Goal: Task Accomplishment & Management: Use online tool/utility

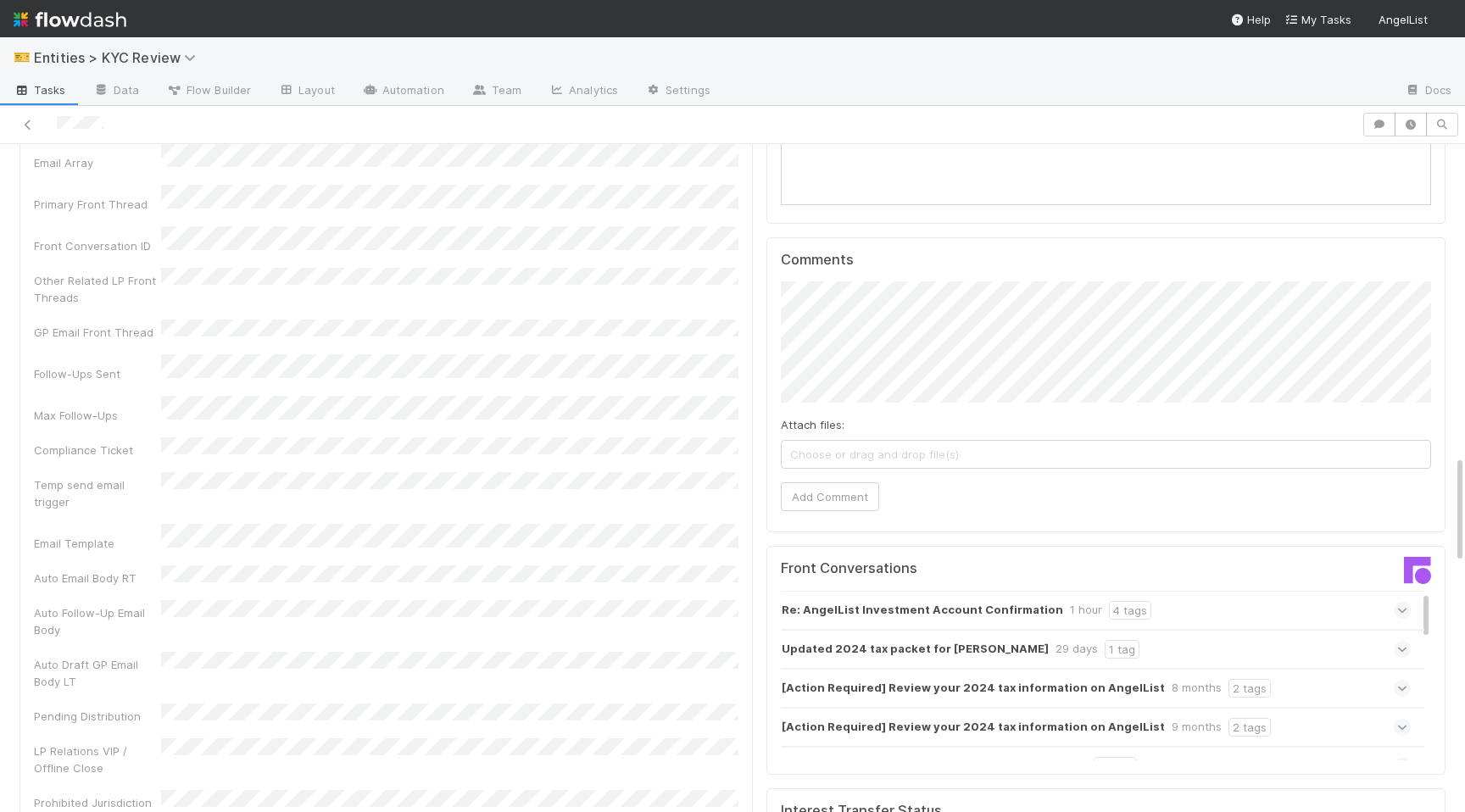
scroll to position [1904, 0]
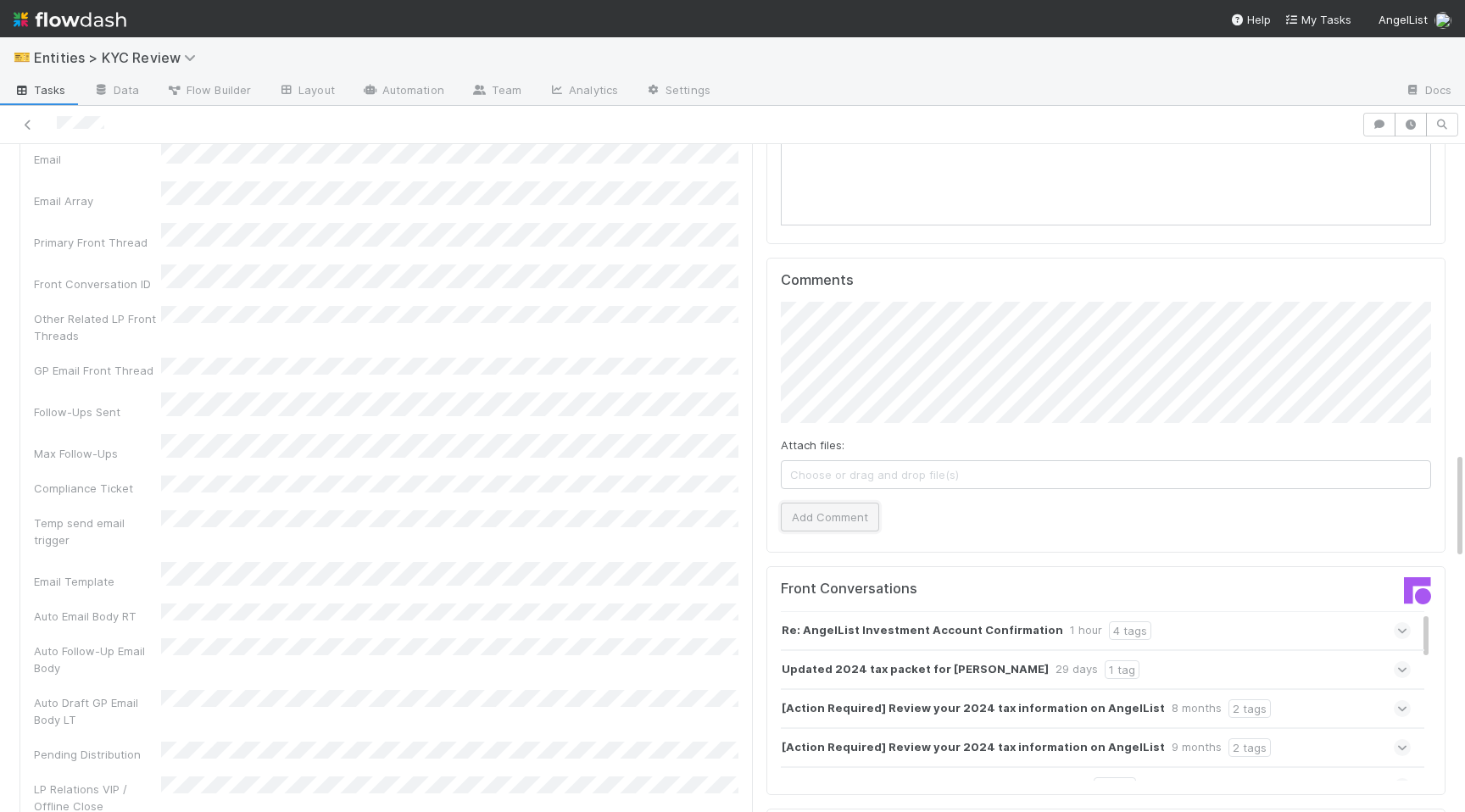
click at [847, 503] on button "Add Comment" at bounding box center [830, 517] width 99 height 29
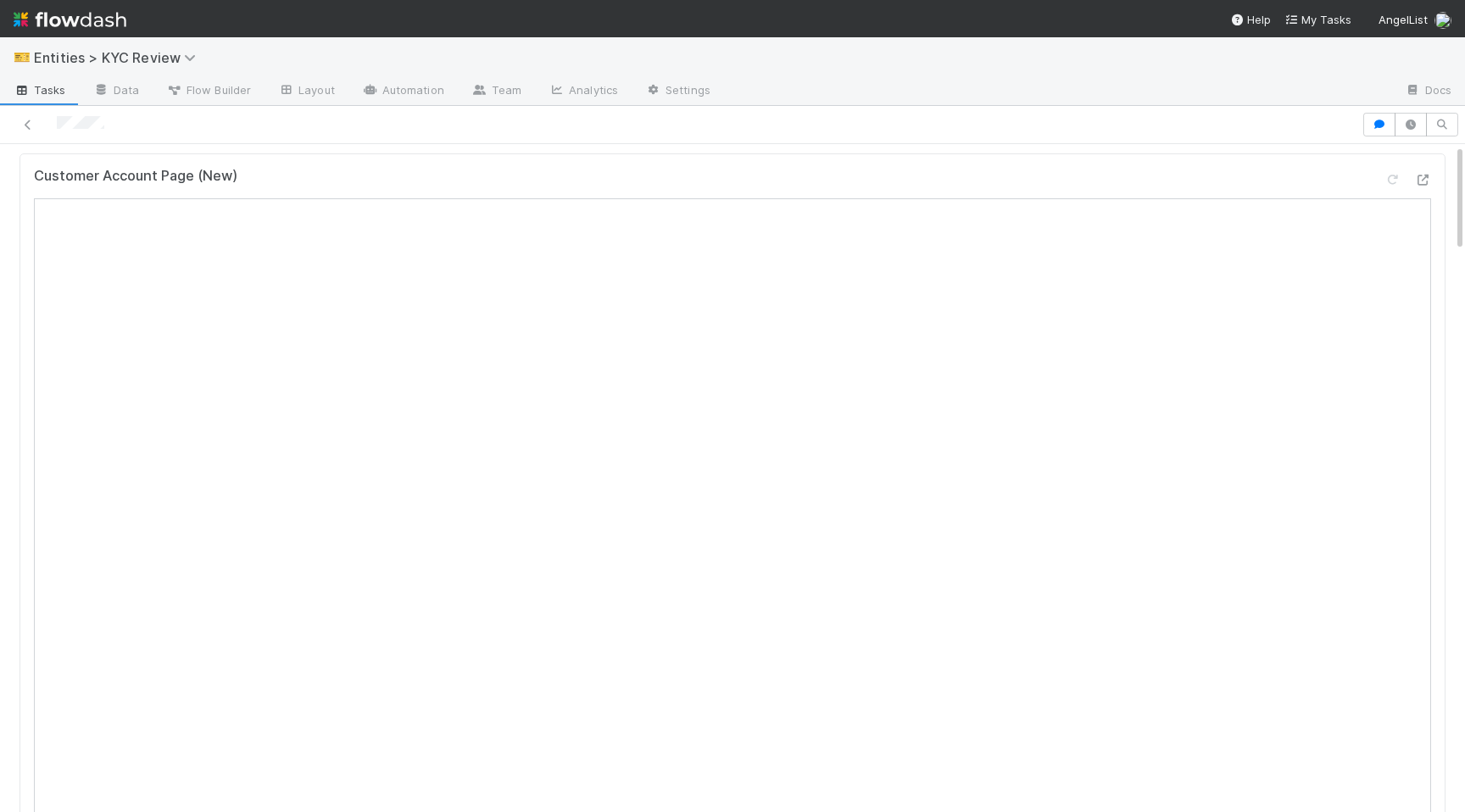
scroll to position [0, 0]
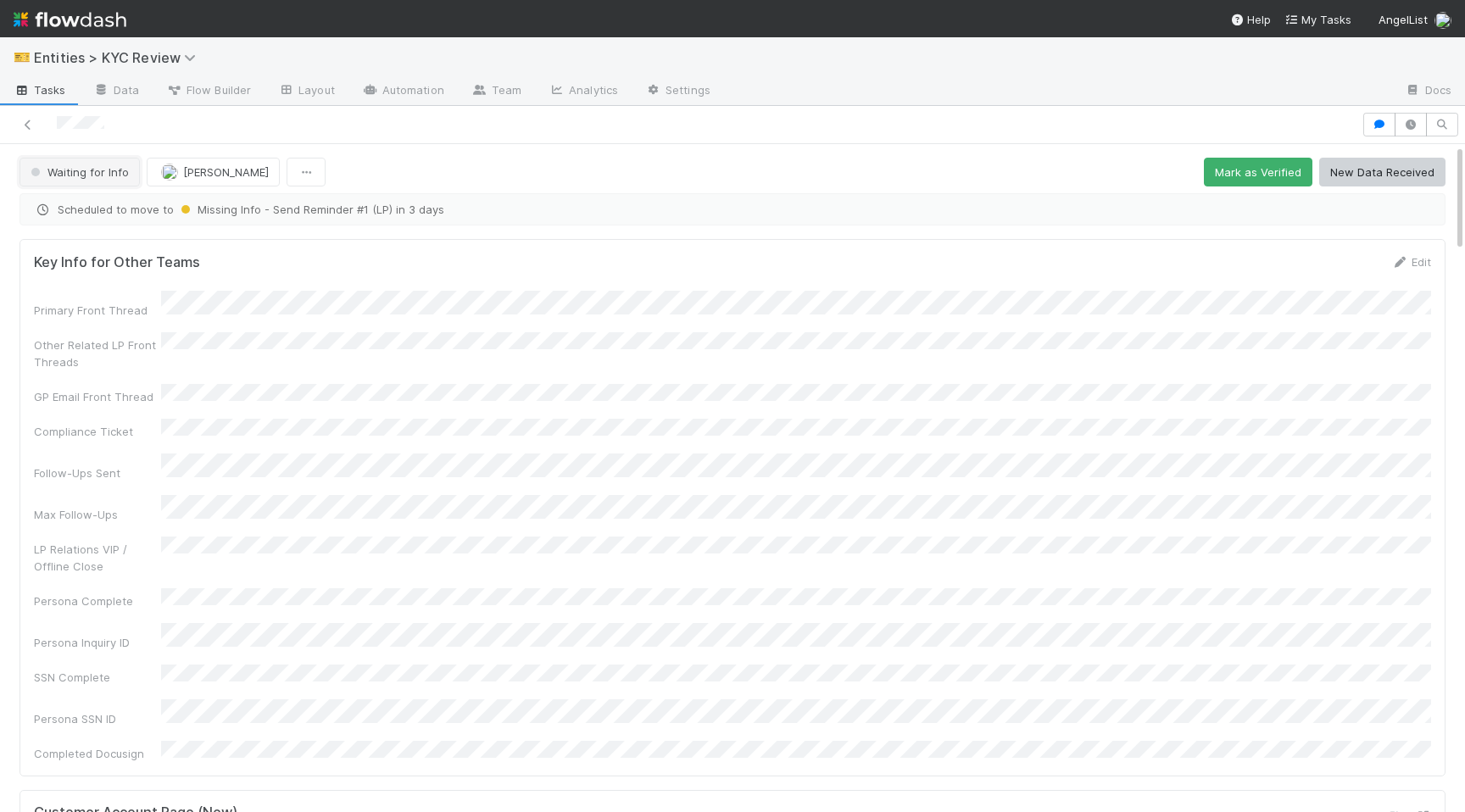
click at [74, 173] on span "Waiting for Info" at bounding box center [78, 172] width 102 height 14
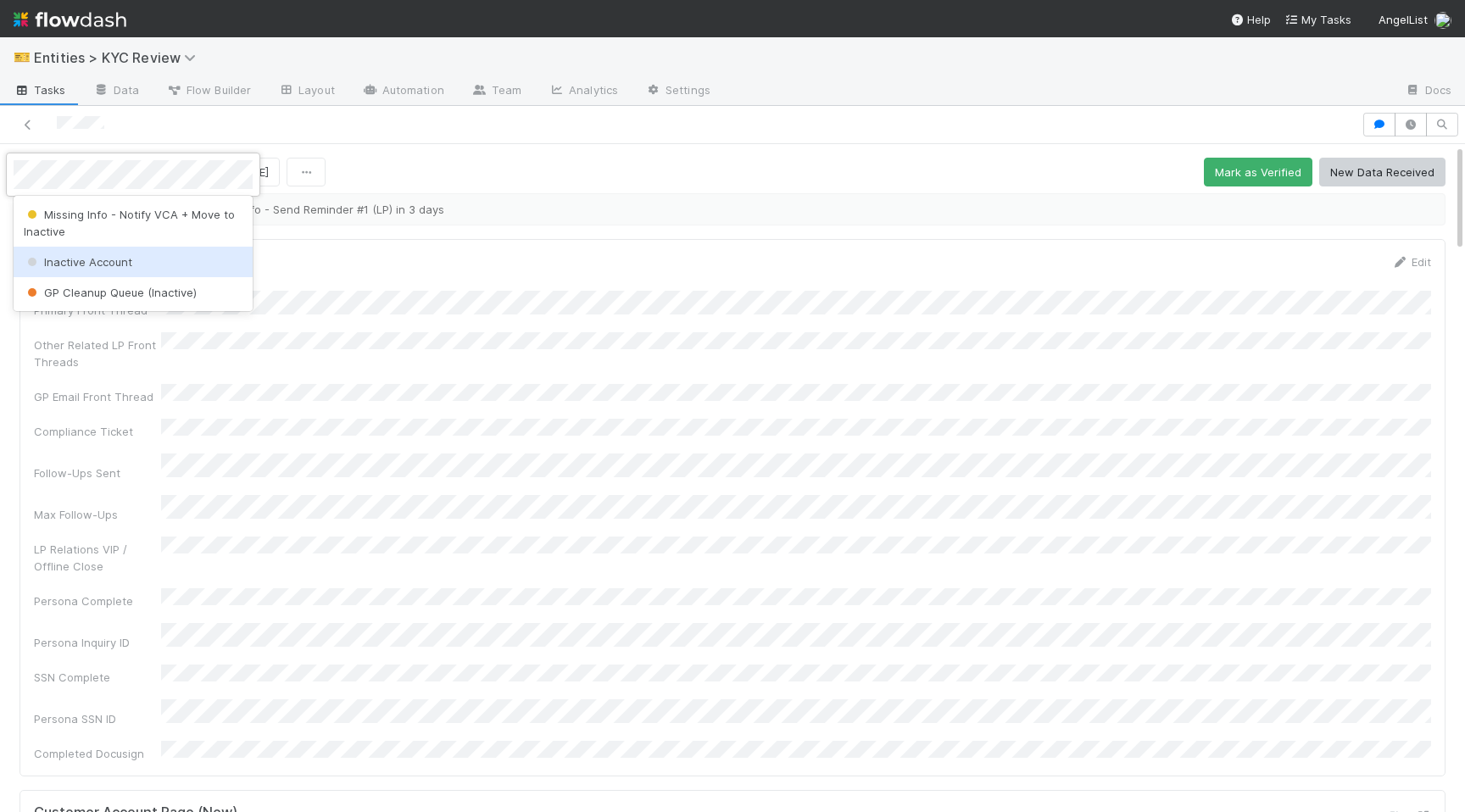
click at [111, 255] on div "Inactive Account" at bounding box center [133, 261] width 239 height 30
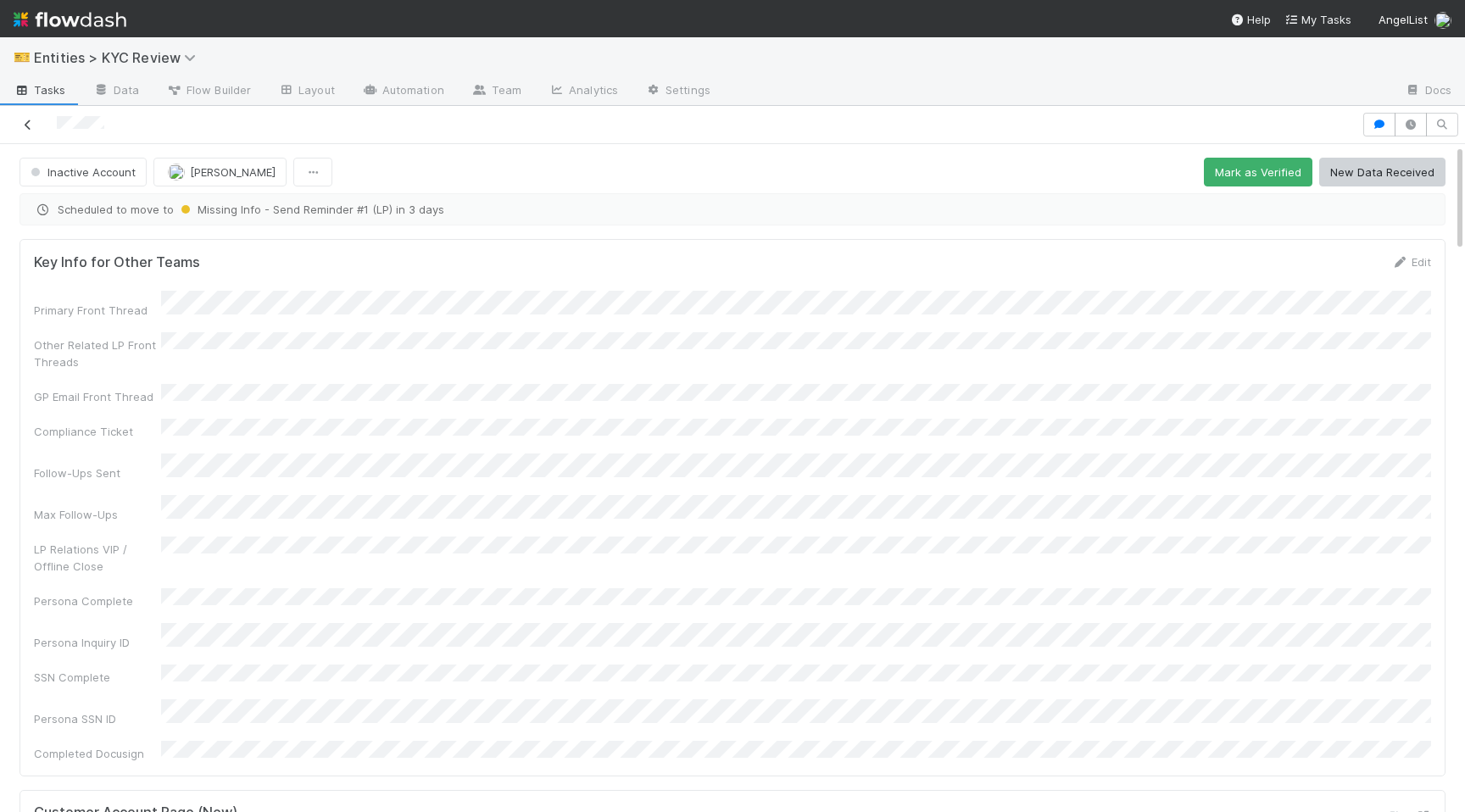
click at [29, 120] on icon at bounding box center [28, 125] width 17 height 11
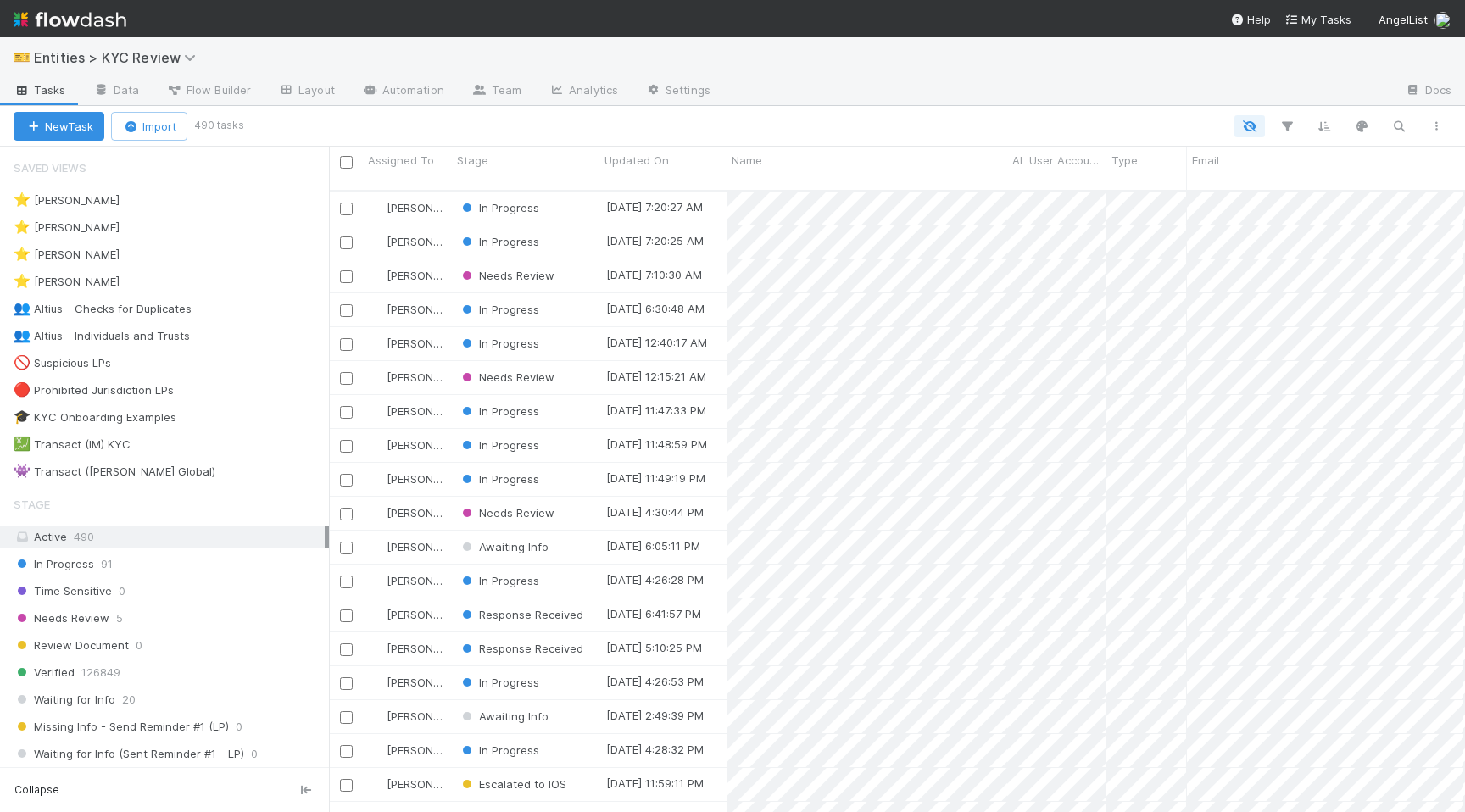
scroll to position [635, 1136]
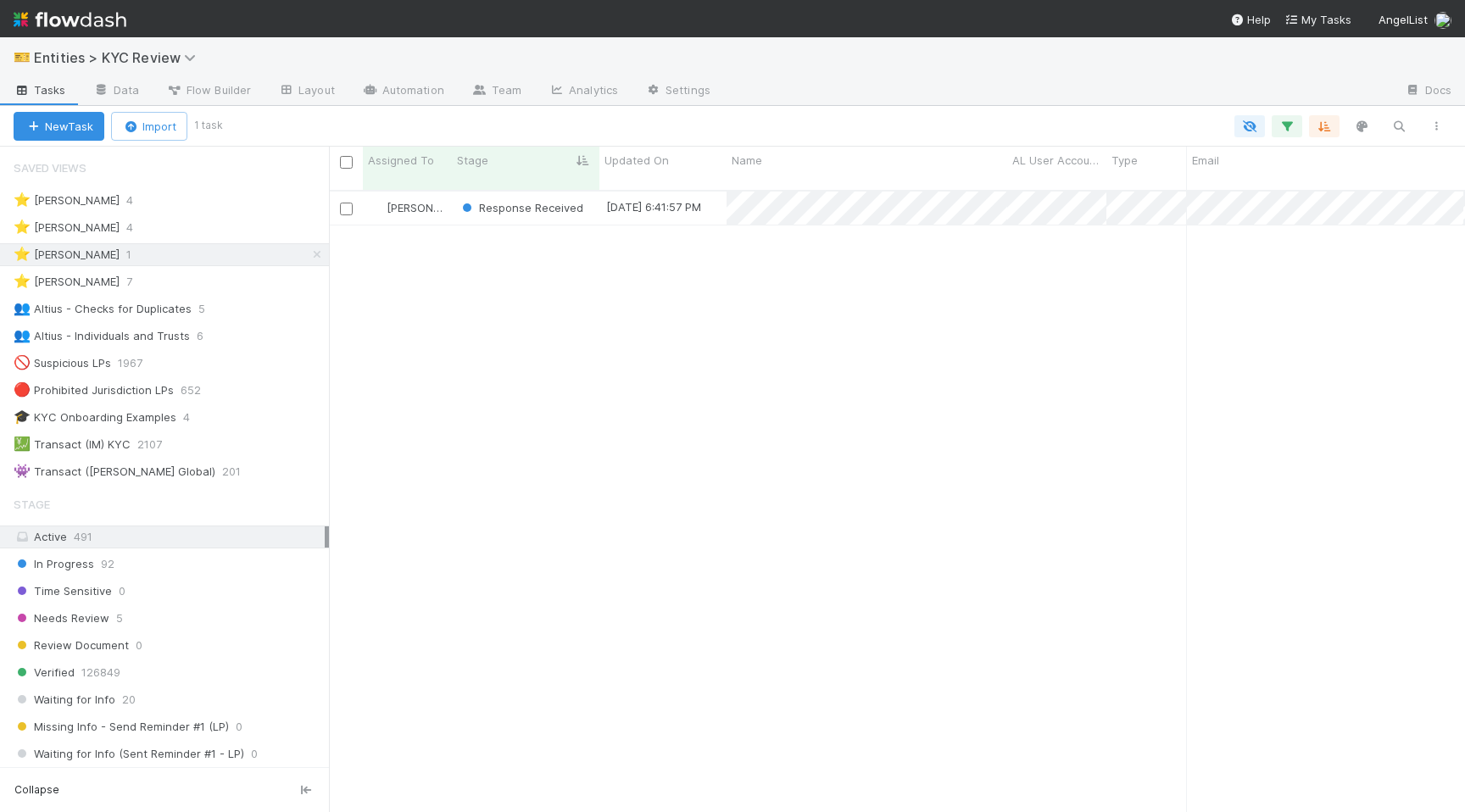
scroll to position [635, 1136]
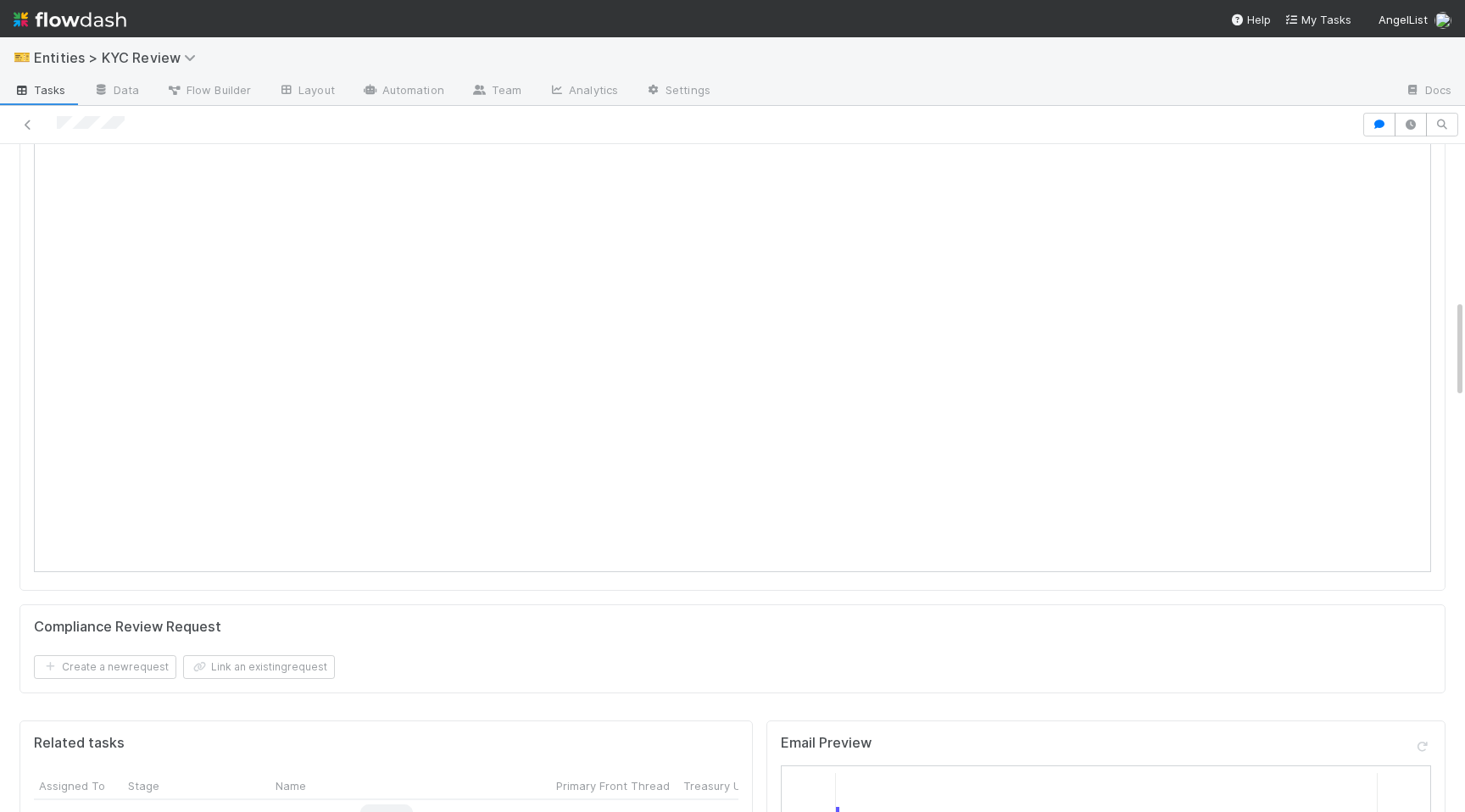
scroll to position [892, 0]
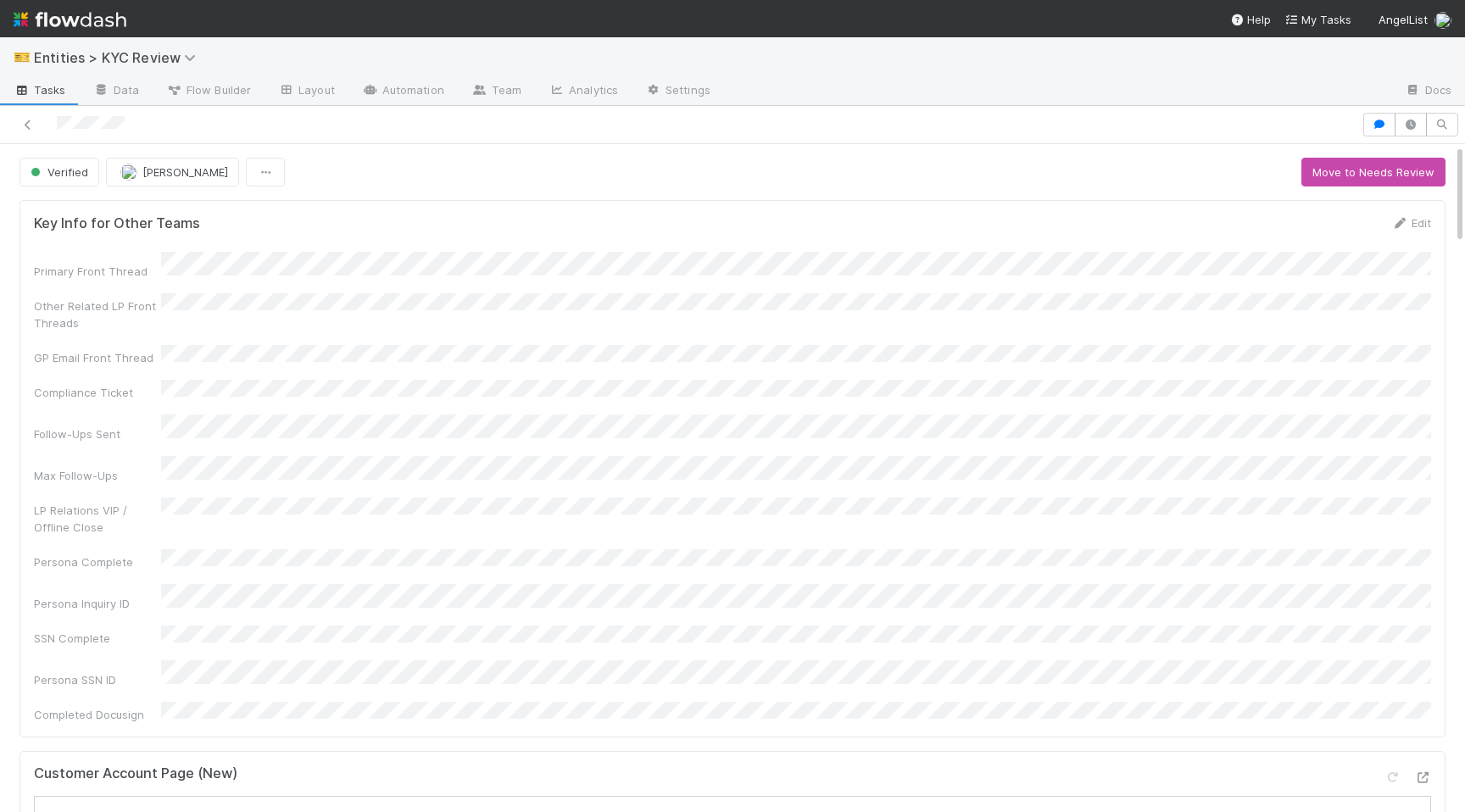
click at [40, 125] on div at bounding box center [680, 125] width 1348 height 24
click at [28, 126] on icon at bounding box center [28, 125] width 17 height 11
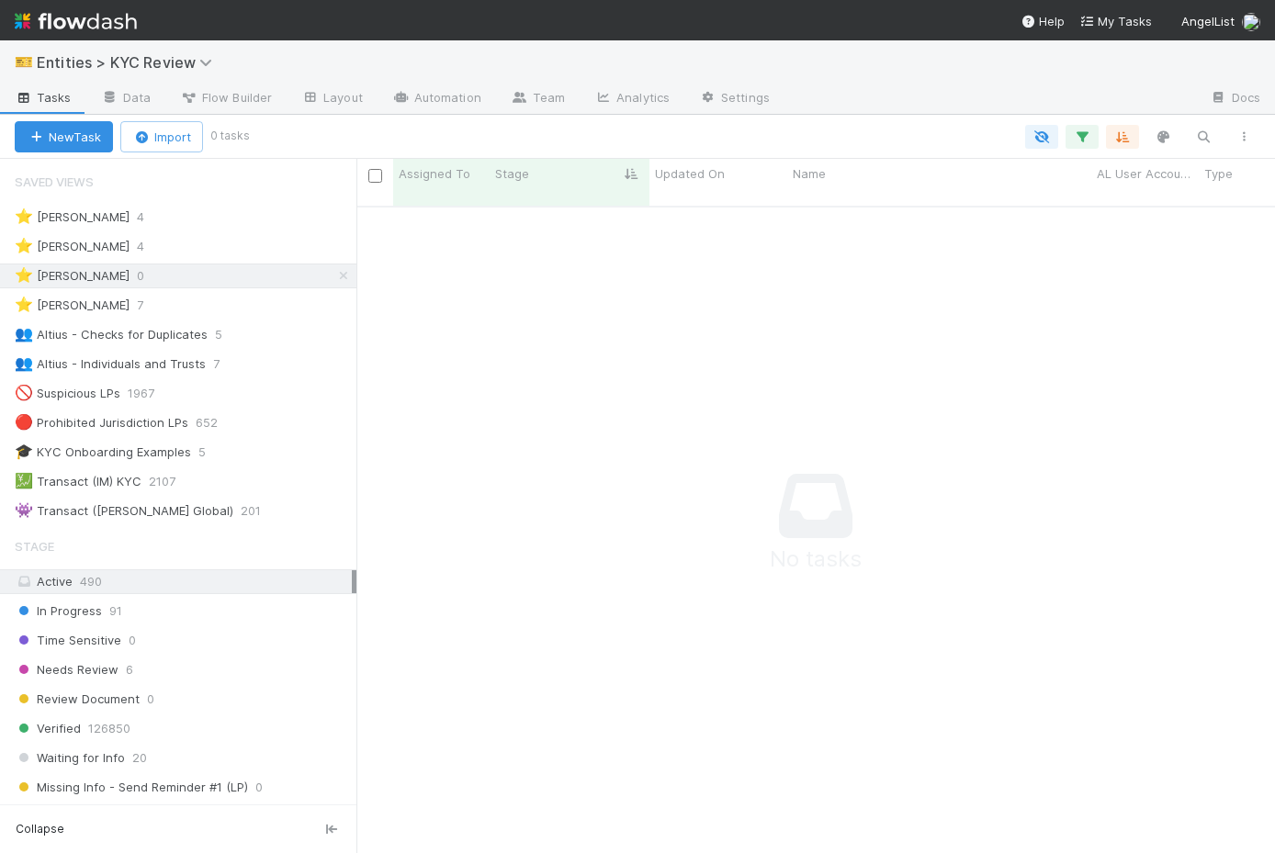
scroll to position [661, 918]
click at [341, 276] on icon at bounding box center [343, 276] width 18 height 12
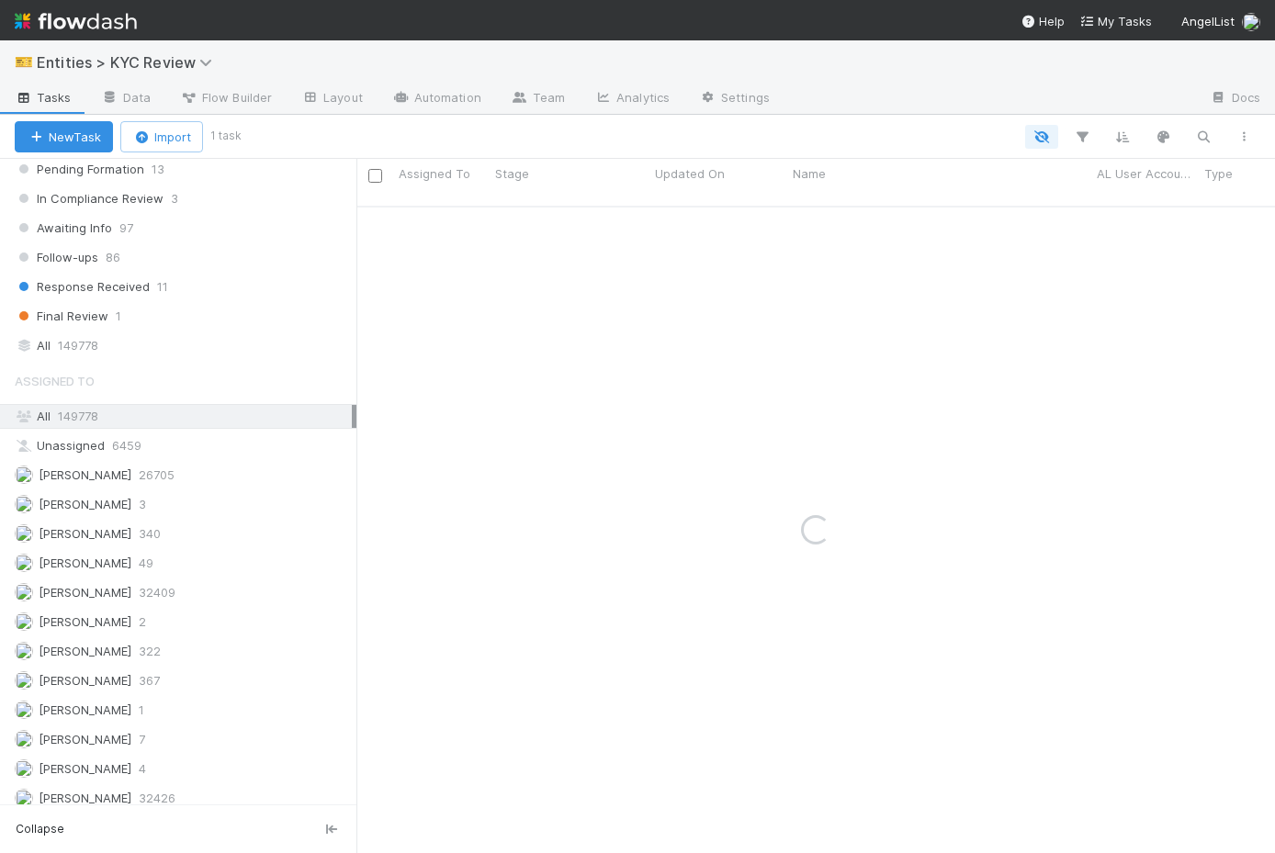
scroll to position [1511, 0]
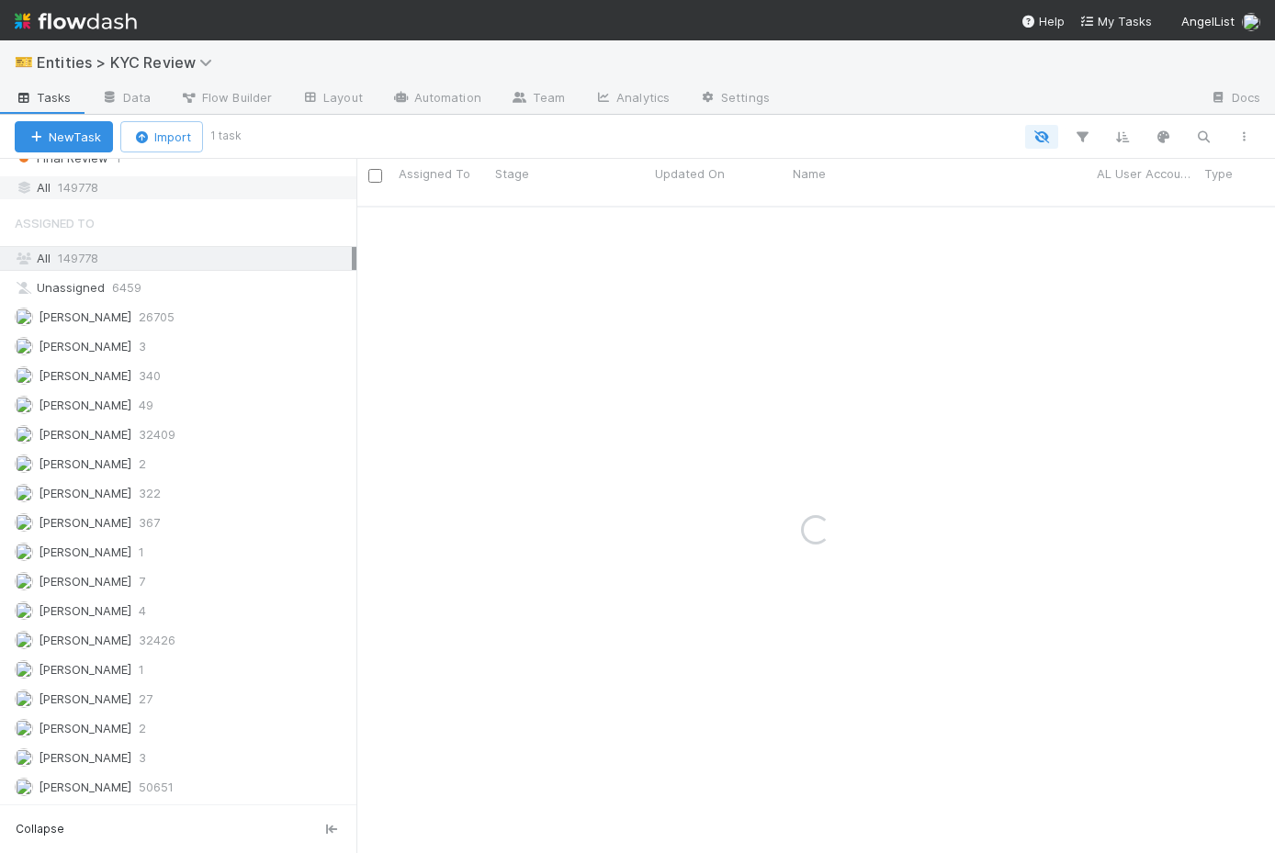
click at [183, 186] on div "All 149778" at bounding box center [183, 187] width 337 height 23
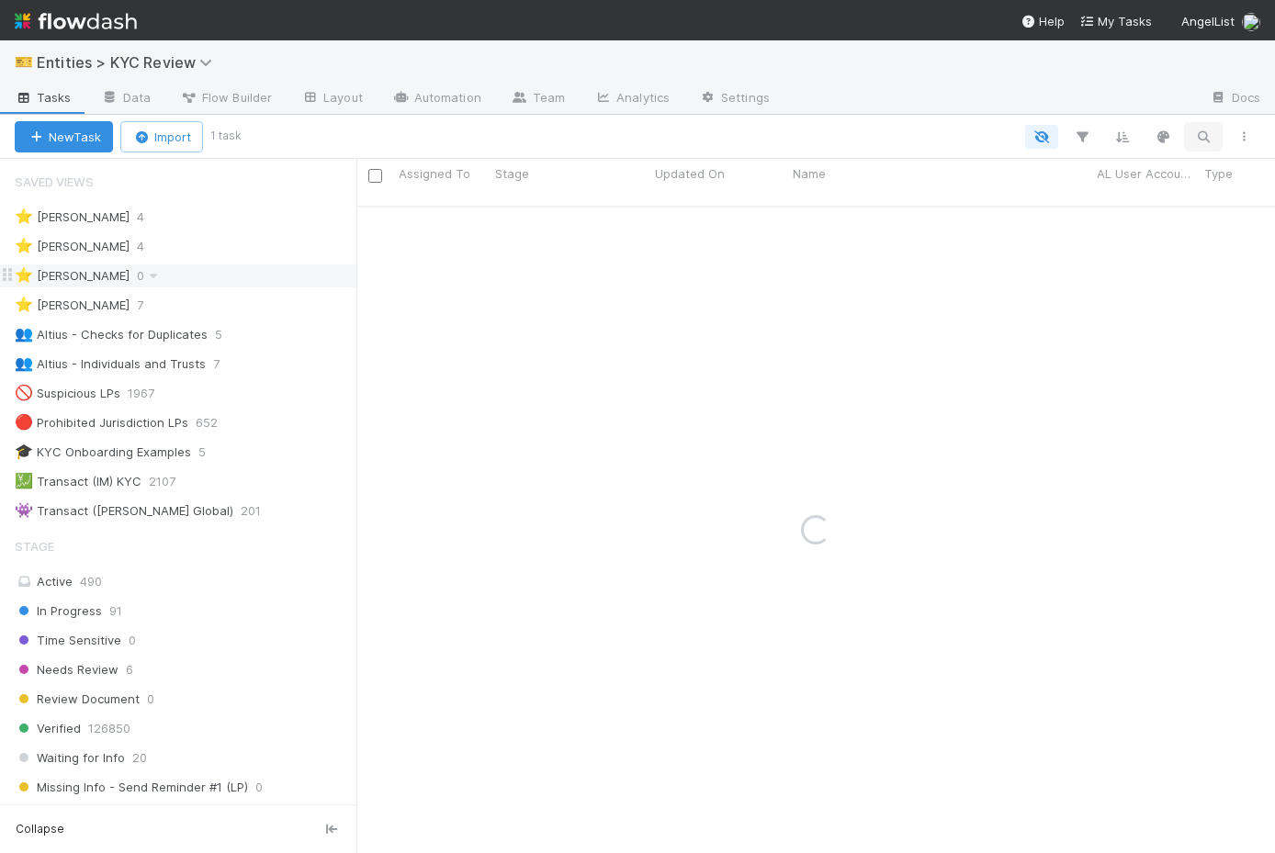
click at [1200, 131] on icon "button" at bounding box center [1203, 137] width 18 height 17
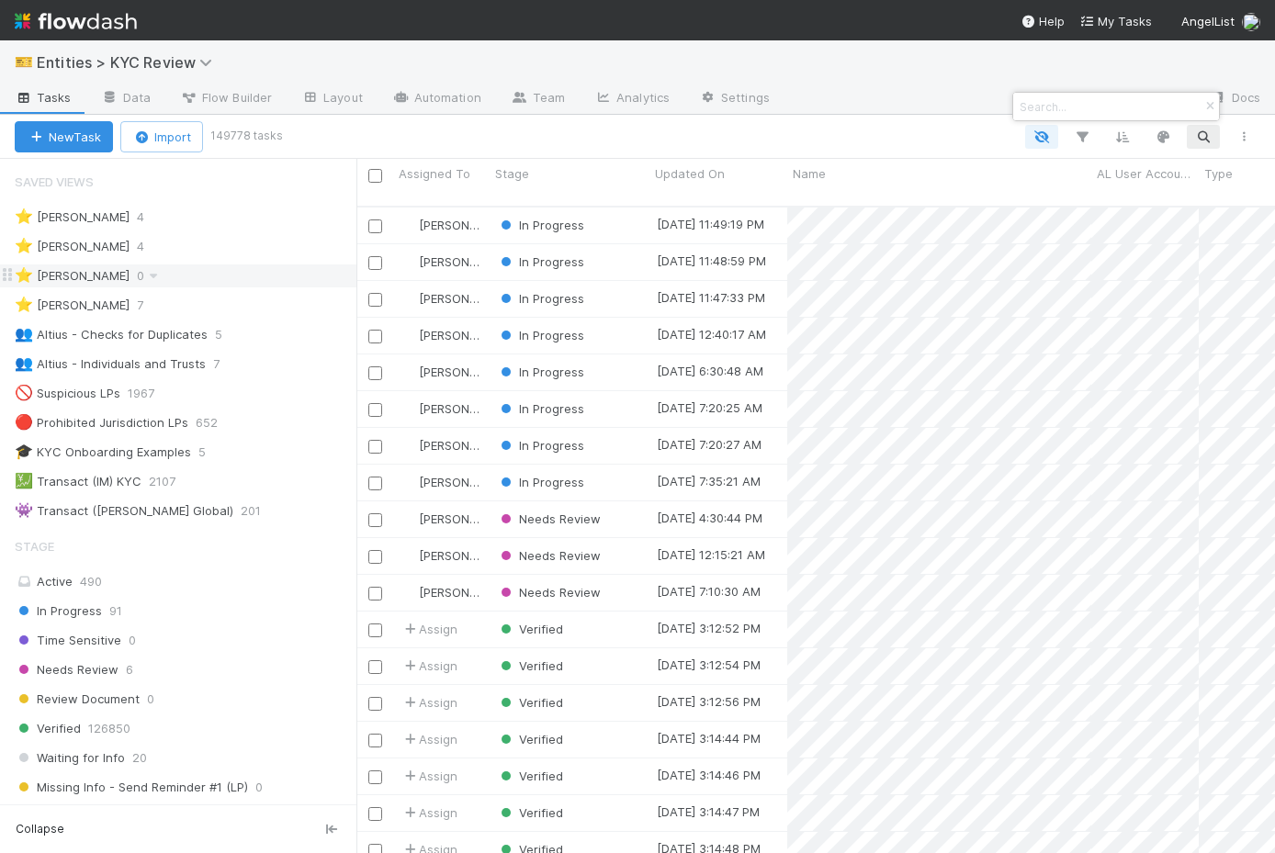
scroll to position [661, 918]
click at [1200, 131] on div at bounding box center [637, 426] width 1275 height 853
click at [1200, 131] on icon "button" at bounding box center [1203, 137] width 18 height 17
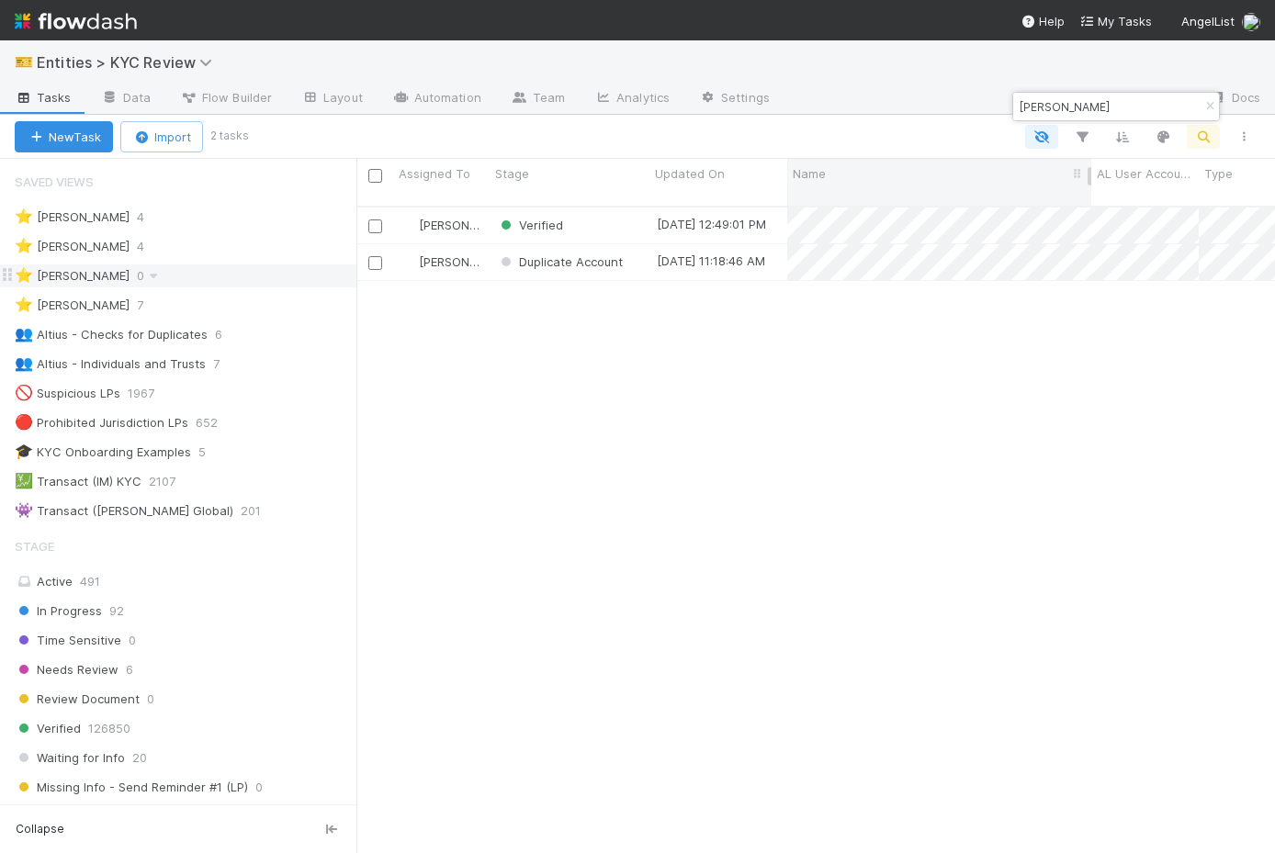
type input "Ruth Chapman"
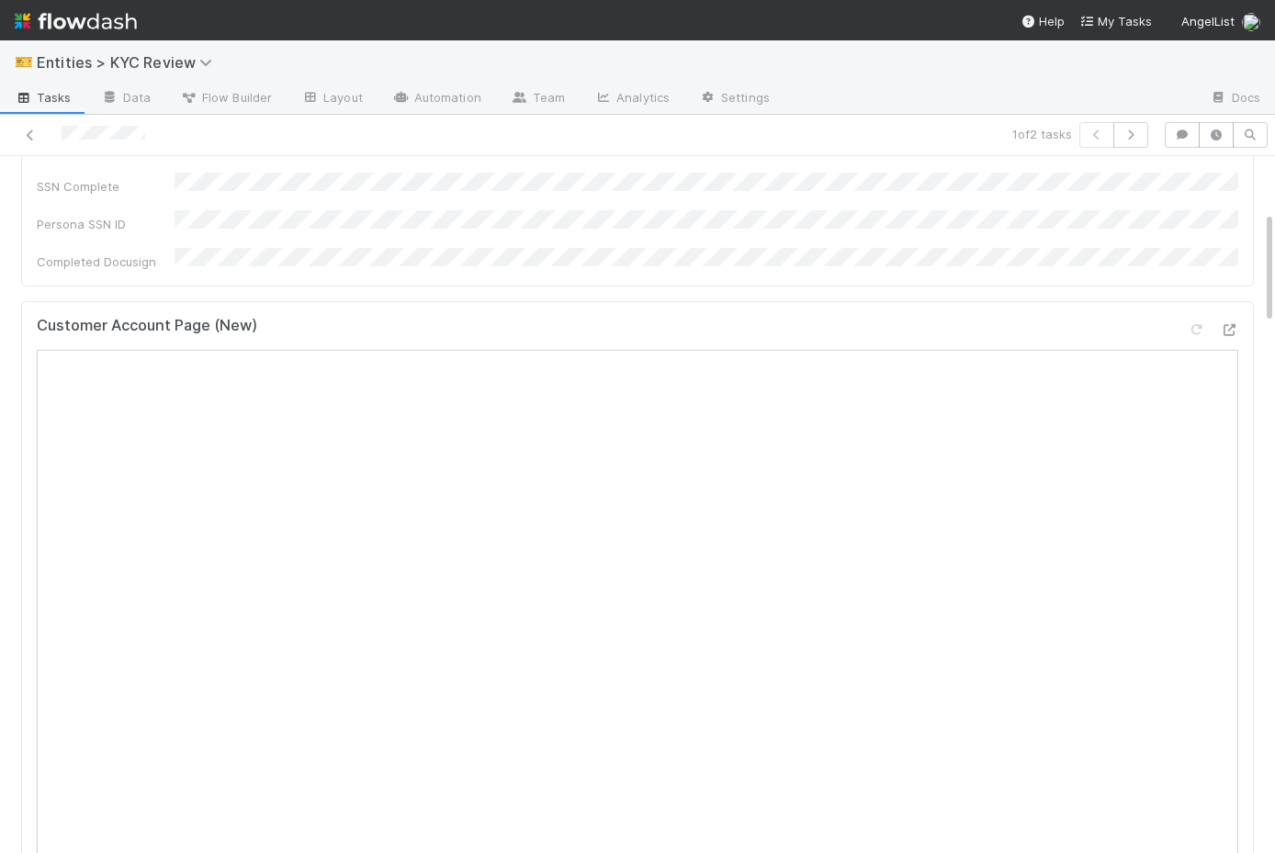
scroll to position [524, 0]
click at [27, 132] on icon at bounding box center [30, 135] width 18 height 12
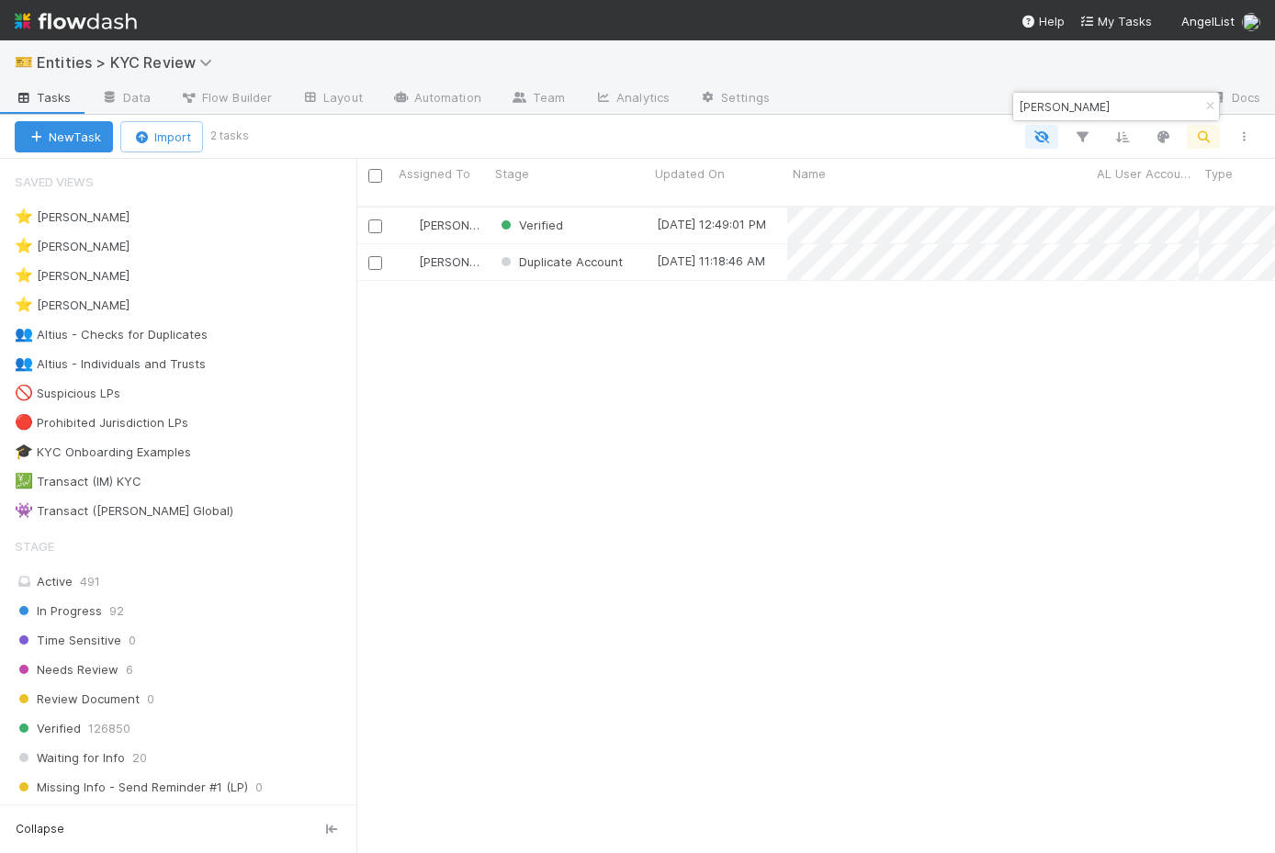
scroll to position [661, 918]
click at [1106, 107] on input "Ruth Chapman" at bounding box center [1108, 107] width 184 height 22
paste input "Patrick Cosgrave"
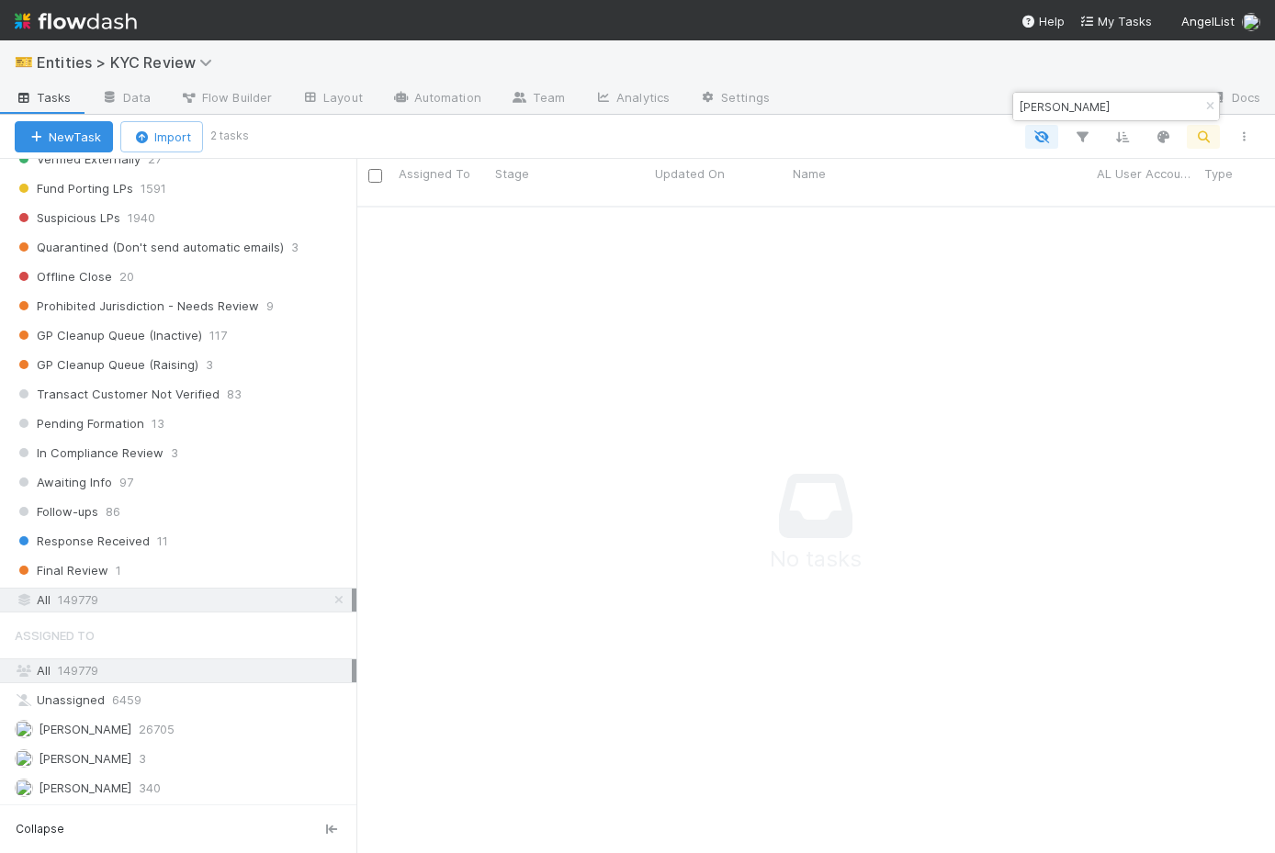
scroll to position [1202, 0]
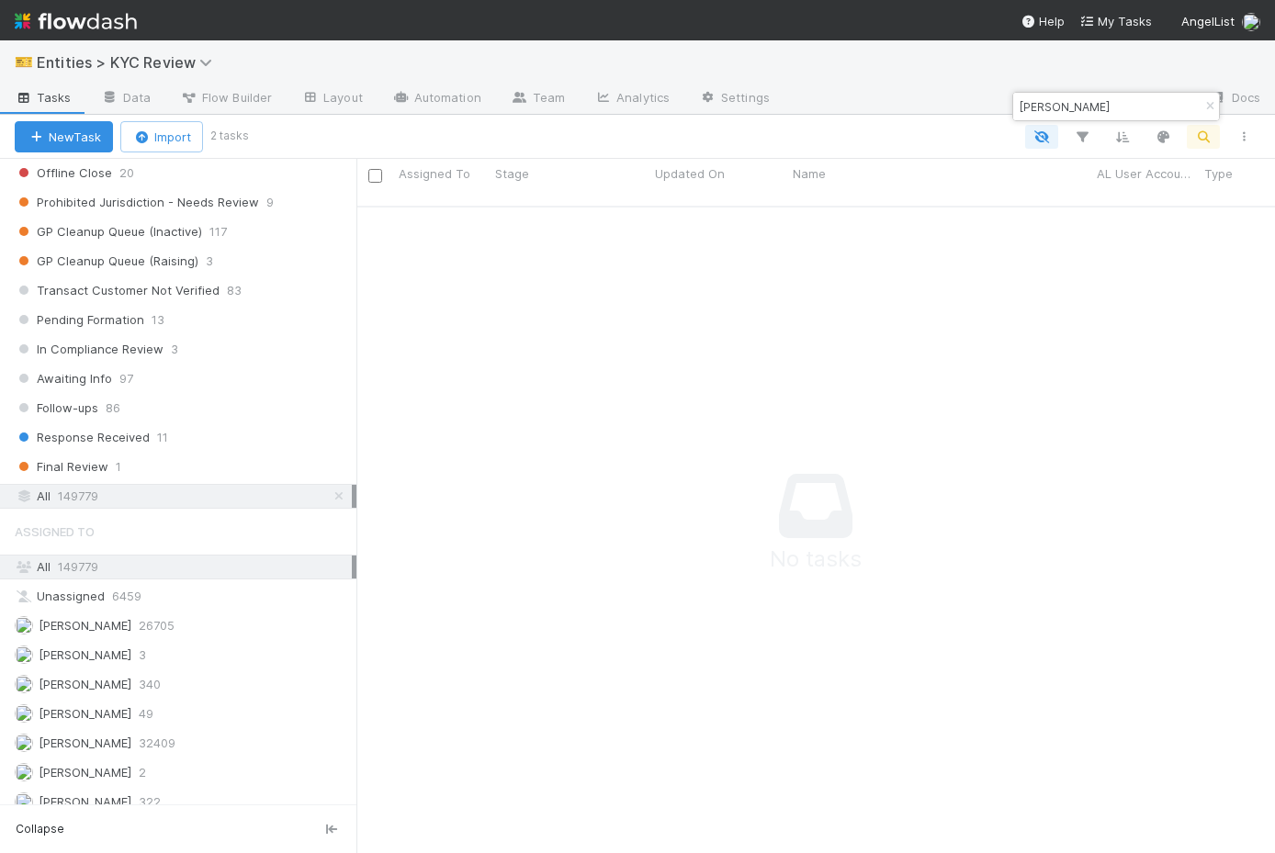
click at [1128, 103] on input "Patrick Cosgrave" at bounding box center [1108, 107] width 184 height 22
type input "Patrick Cosgrave"
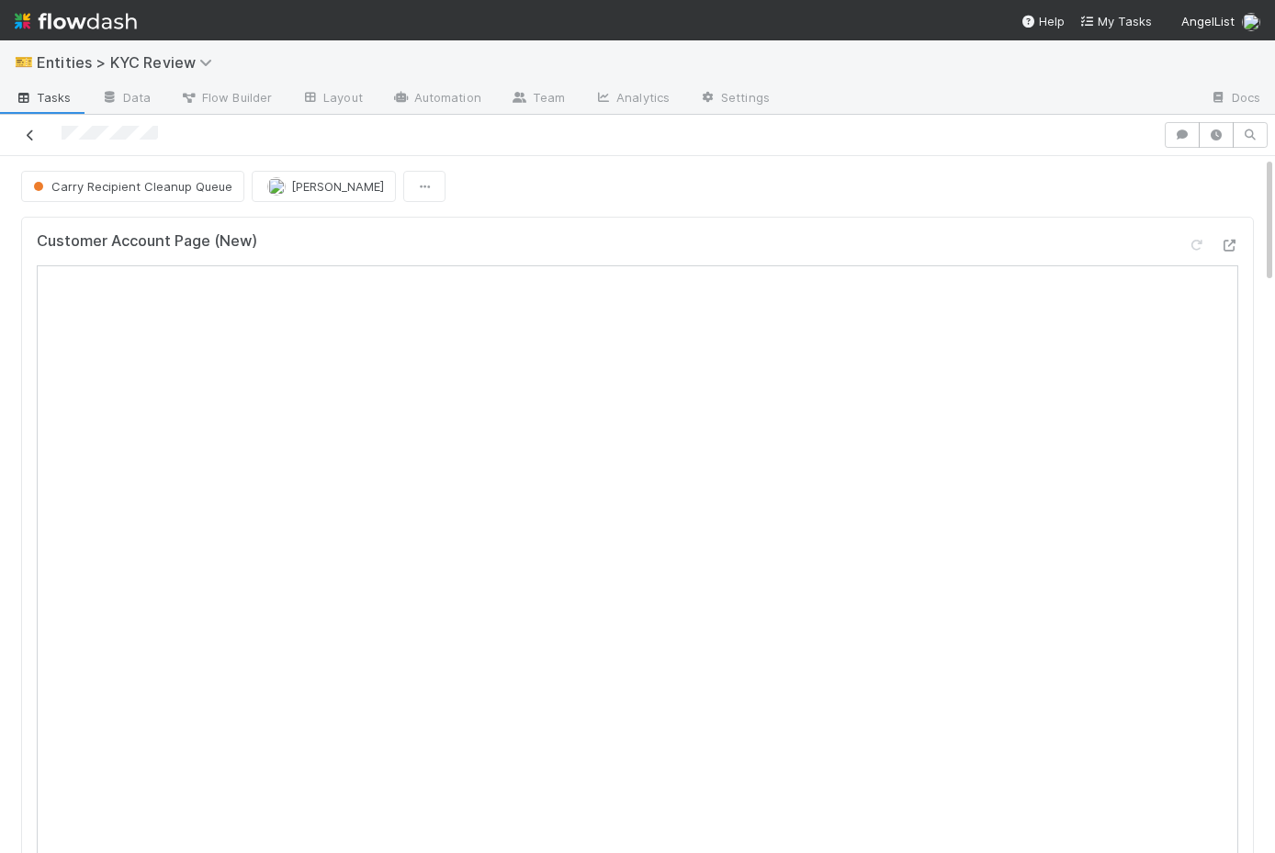
click at [39, 129] on div at bounding box center [581, 135] width 1148 height 26
click at [30, 136] on icon at bounding box center [30, 135] width 18 height 12
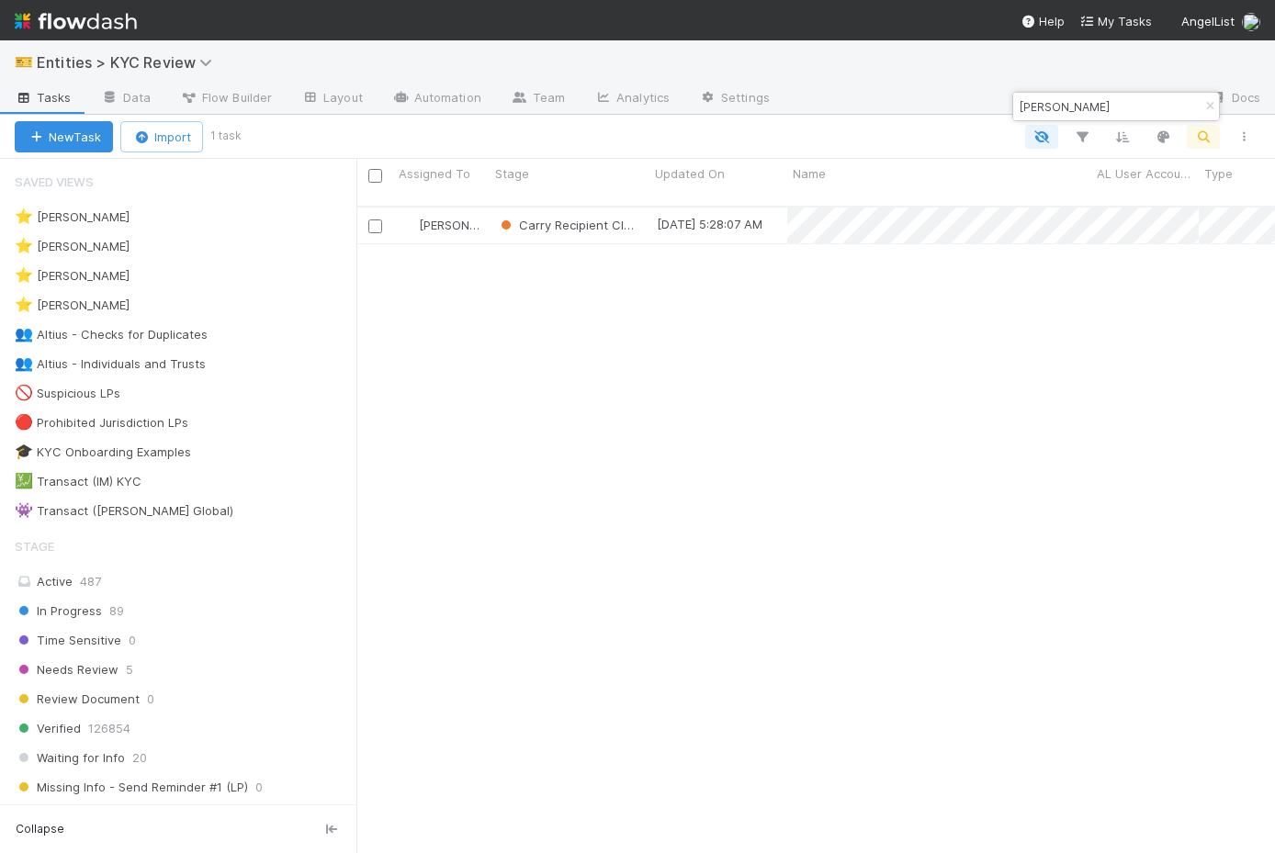
scroll to position [661, 918]
click at [188, 277] on div "⭐ Madison Stomberg 0" at bounding box center [186, 275] width 342 height 23
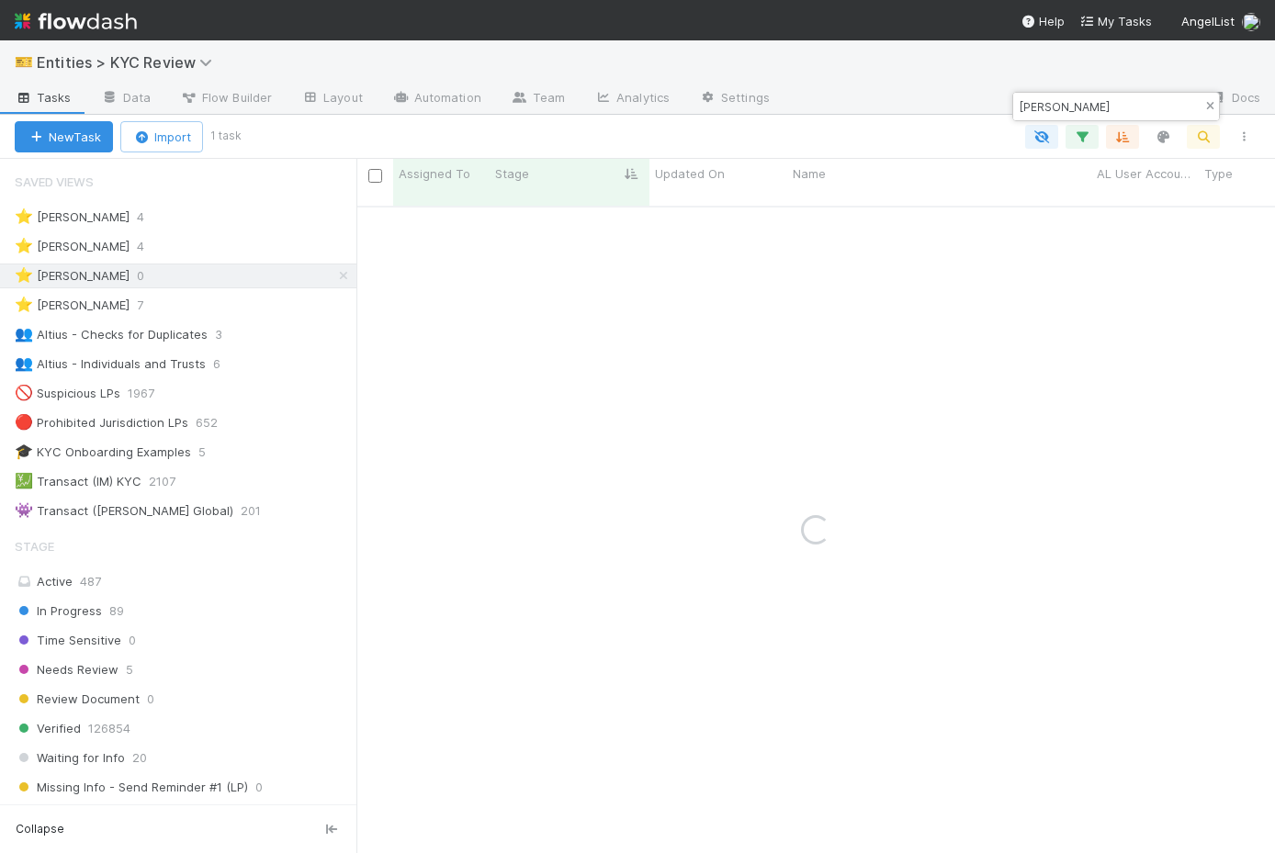
click at [1215, 111] on icon "button" at bounding box center [1209, 106] width 18 height 11
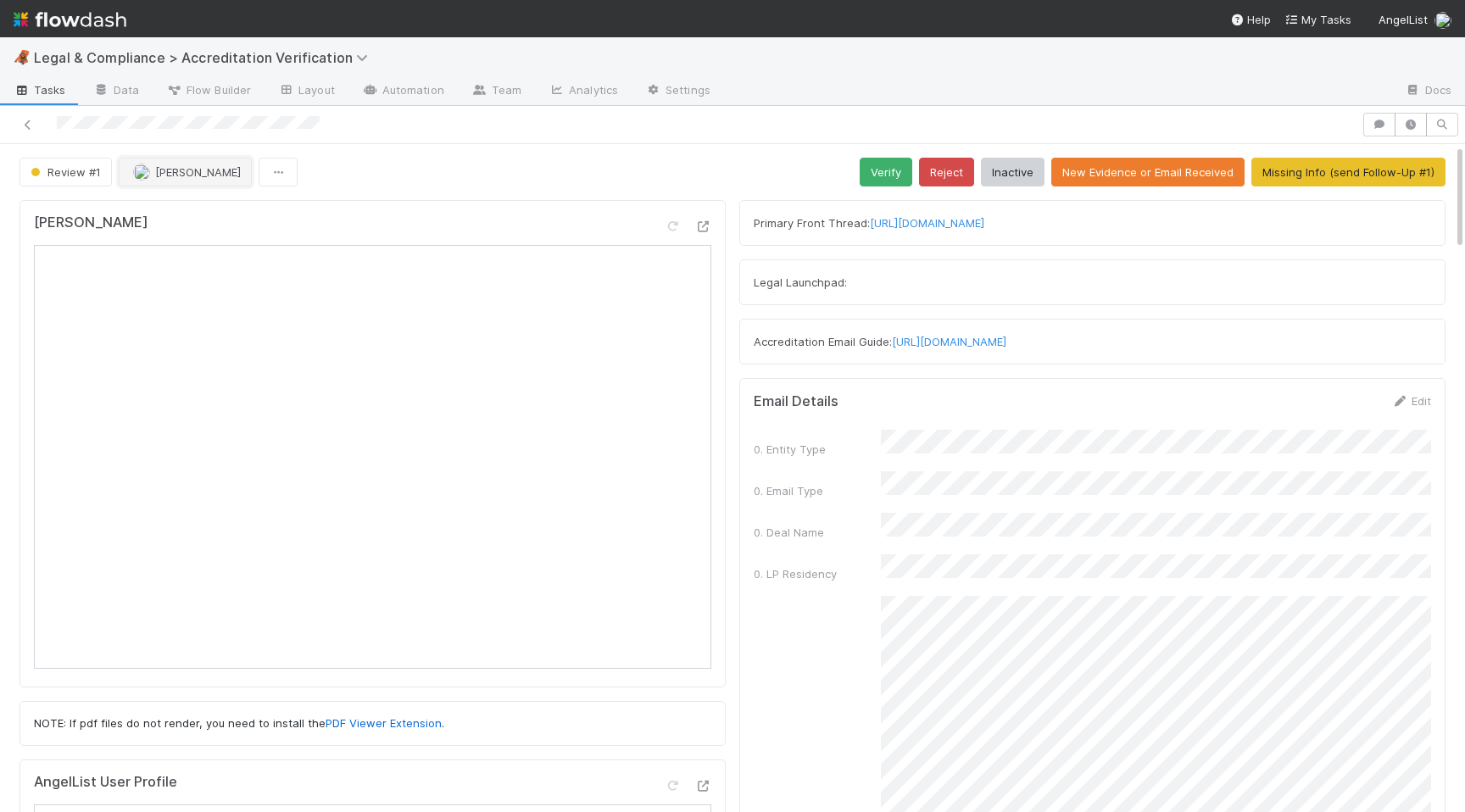
click at [217, 176] on span "[PERSON_NAME]" at bounding box center [198, 172] width 86 height 14
click at [215, 218] on span "Madison Stomberg you" at bounding box center [199, 214] width 111 height 14
click at [71, 180] on button "Review #1" at bounding box center [66, 172] width 92 height 29
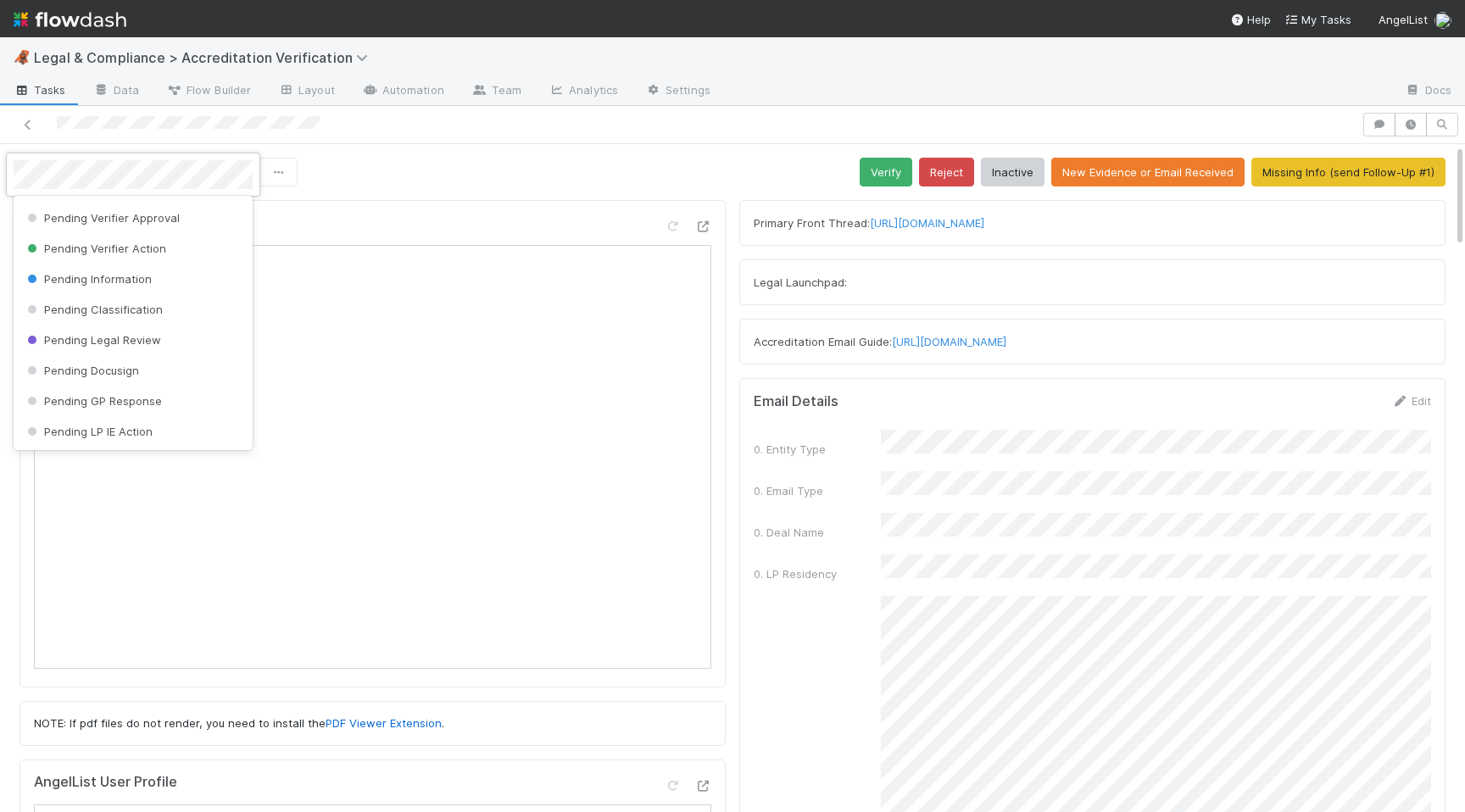
scroll to position [34, 0]
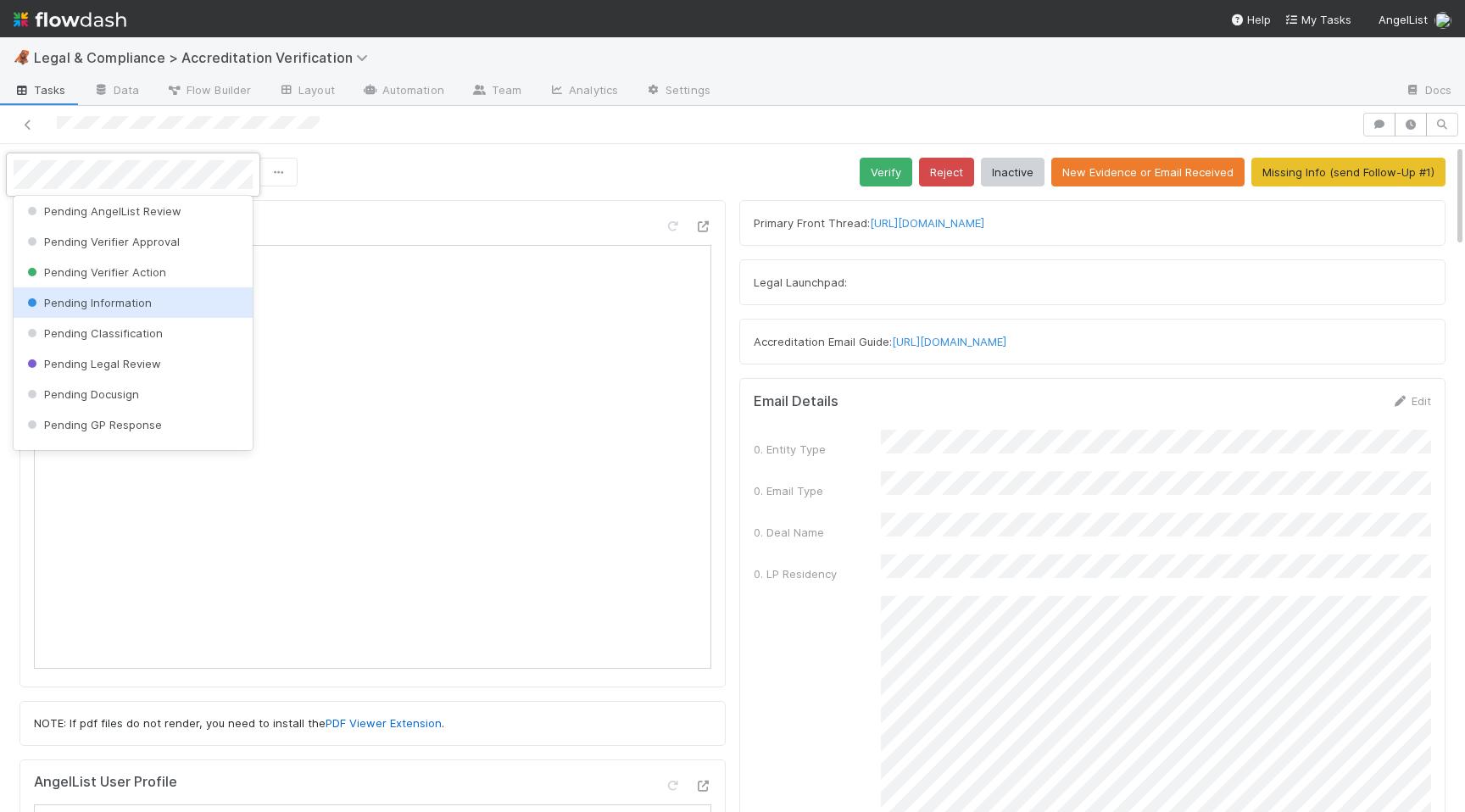
click at [54, 299] on span "Pending Information" at bounding box center [88, 302] width 128 height 14
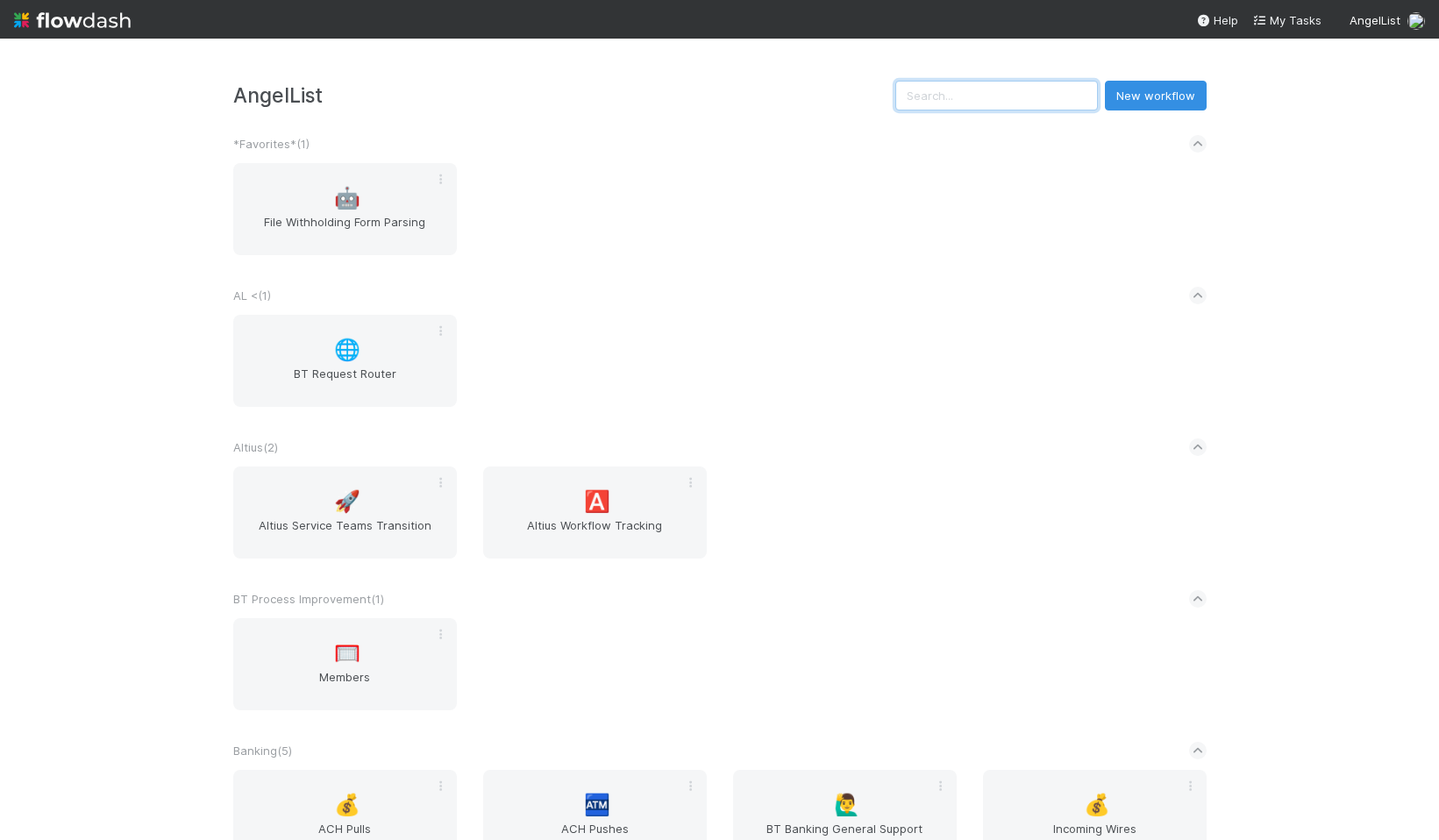
click at [1015, 93] on input "text" at bounding box center [997, 94] width 202 height 30
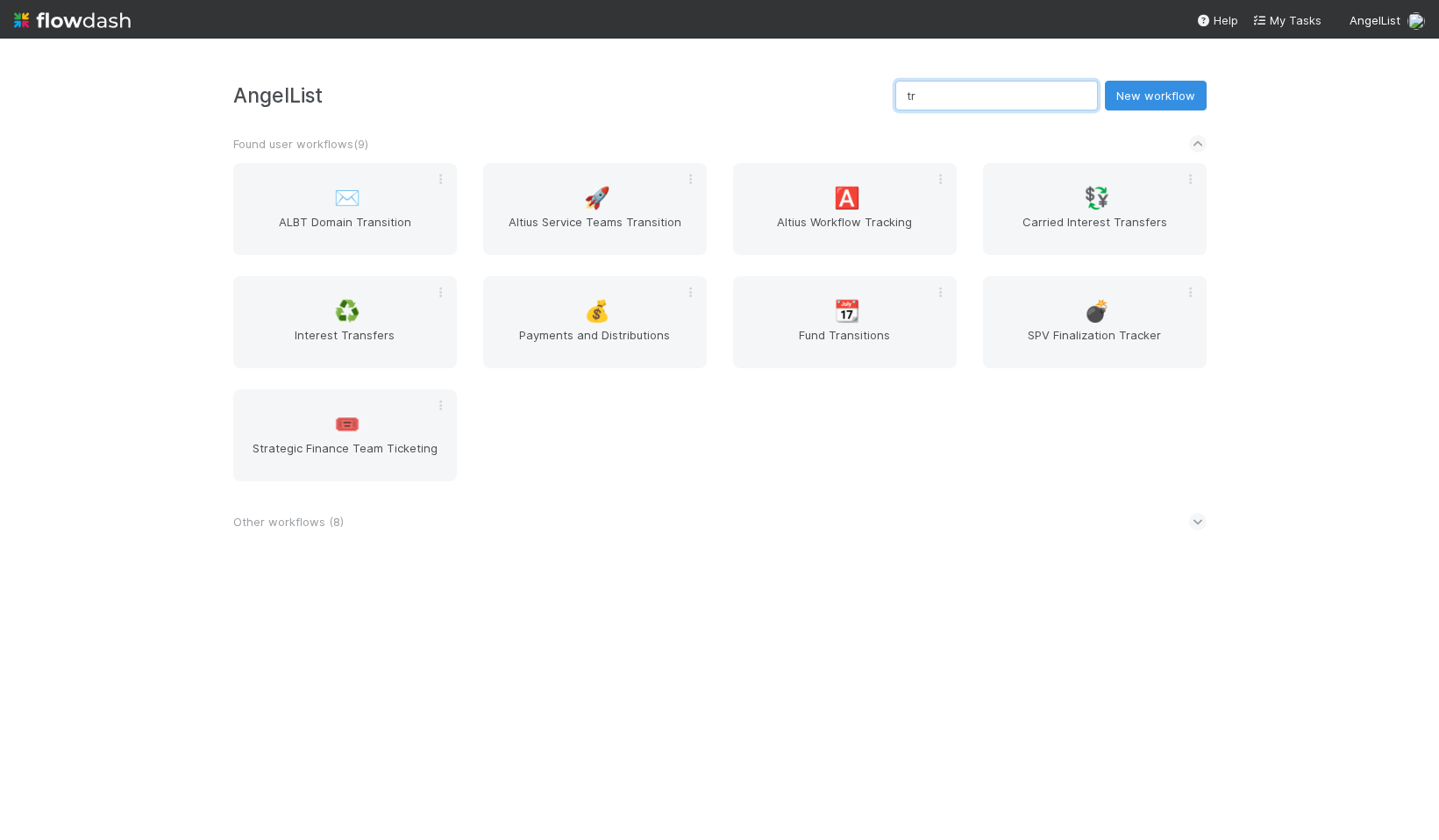
type input "t"
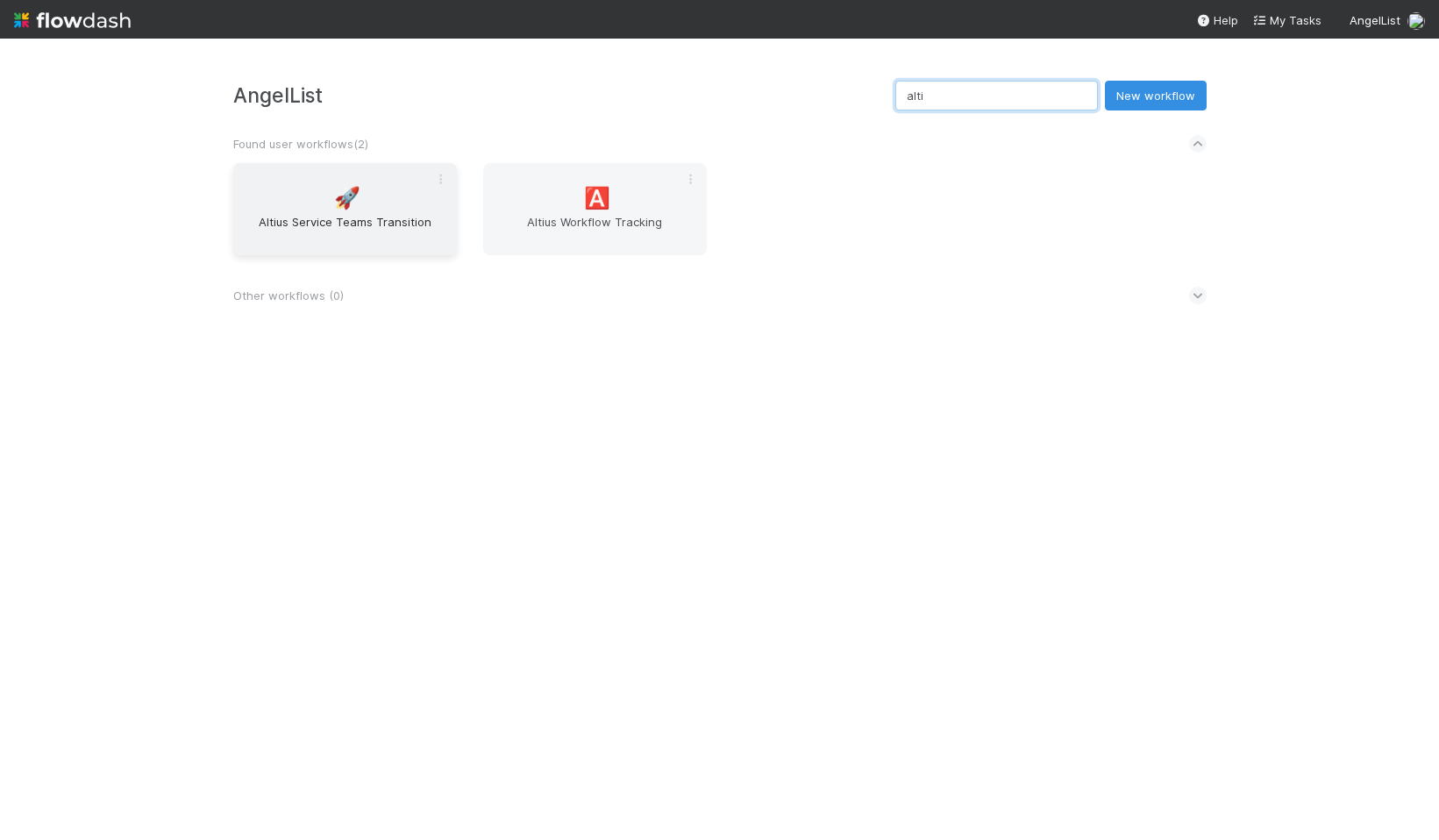
type input "alti"
click at [332, 211] on div "🚀 Altius Service Teams Transition" at bounding box center [345, 209] width 223 height 92
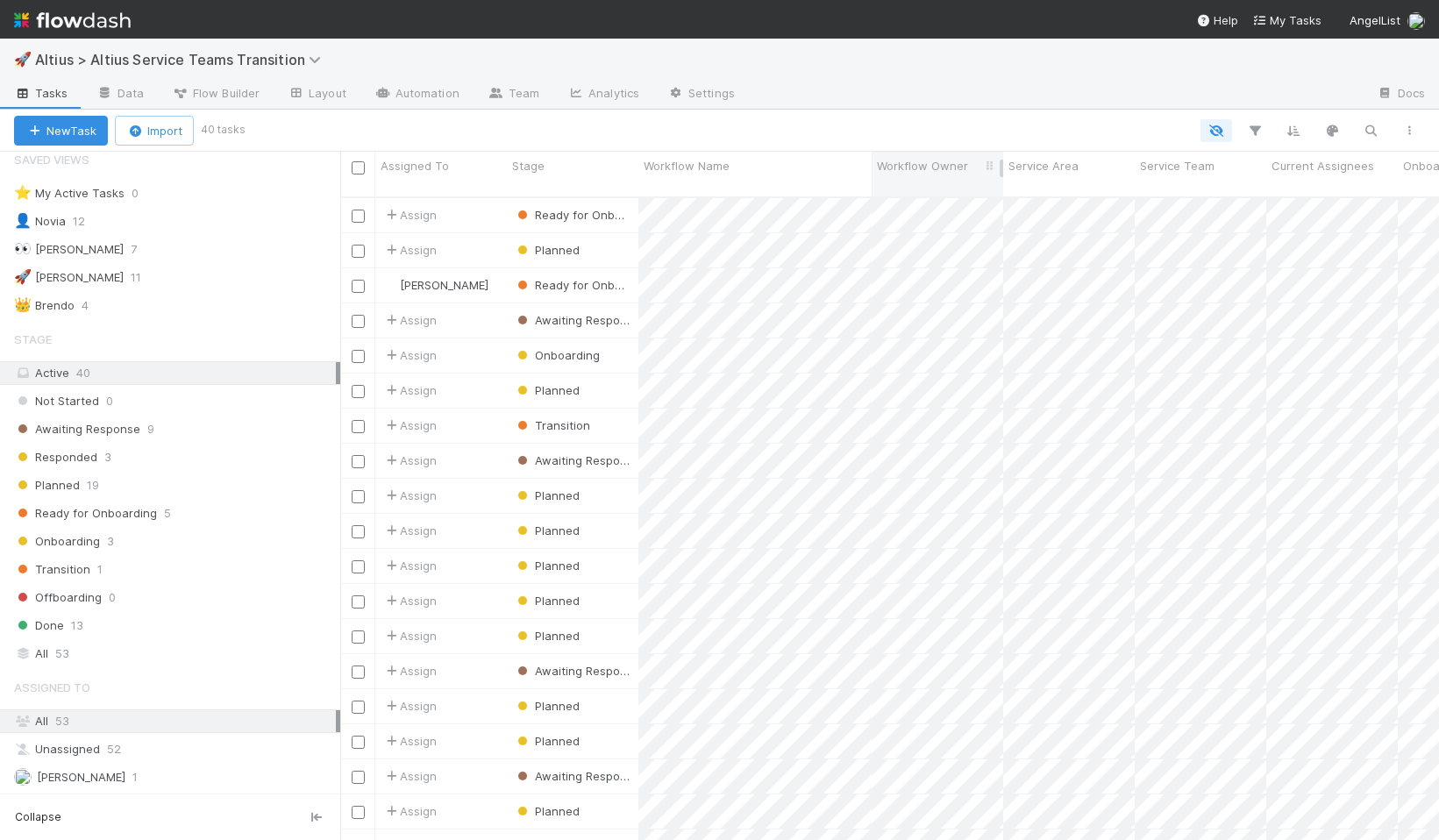
click at [943, 177] on div "Workflow Owner" at bounding box center [938, 174] width 132 height 45
click at [969, 165] on div "Workflow Owner" at bounding box center [938, 165] width 122 height 17
click at [967, 200] on div "Sort A → Z" at bounding box center [977, 200] width 200 height 27
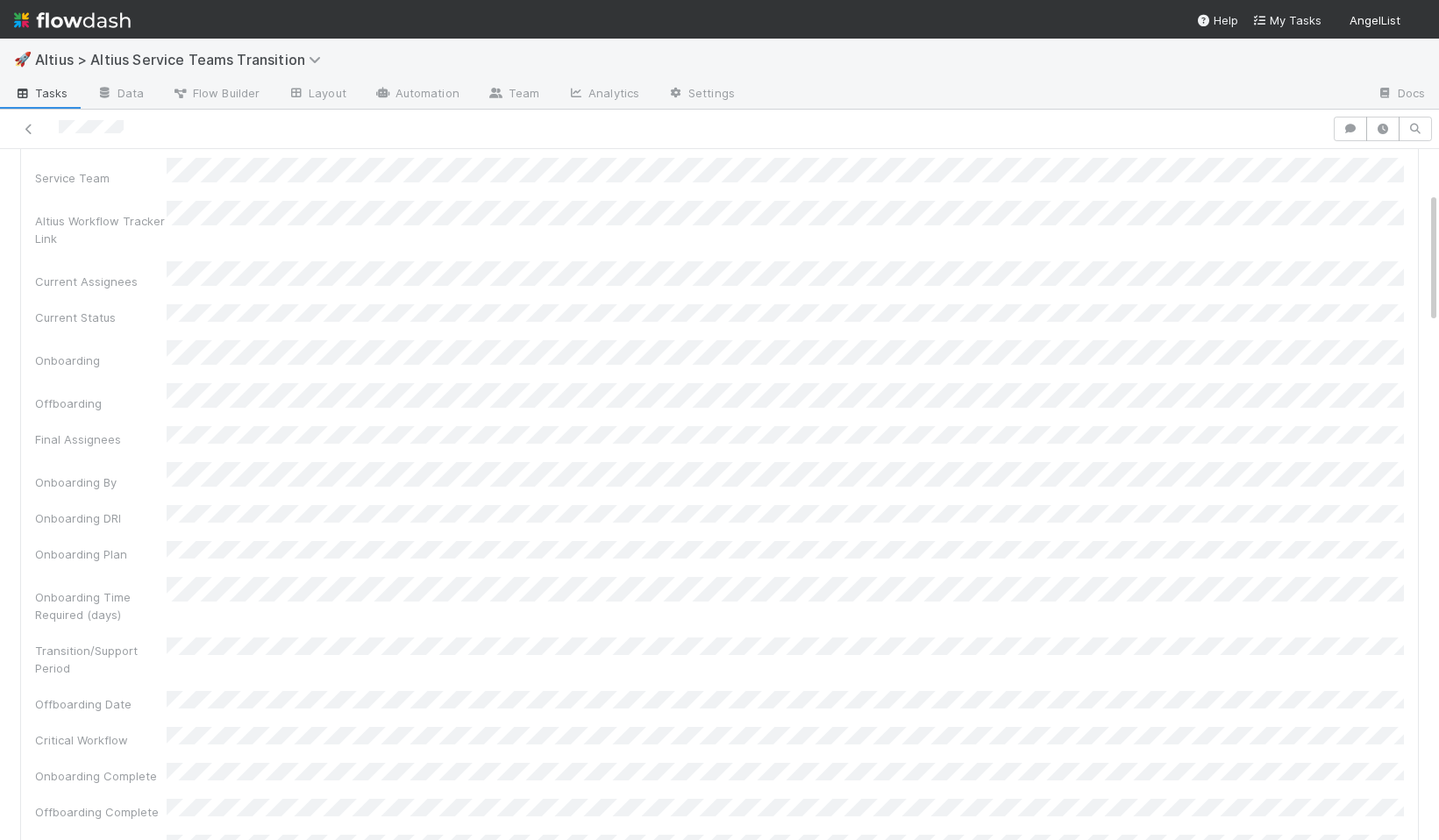
scroll to position [145, 0]
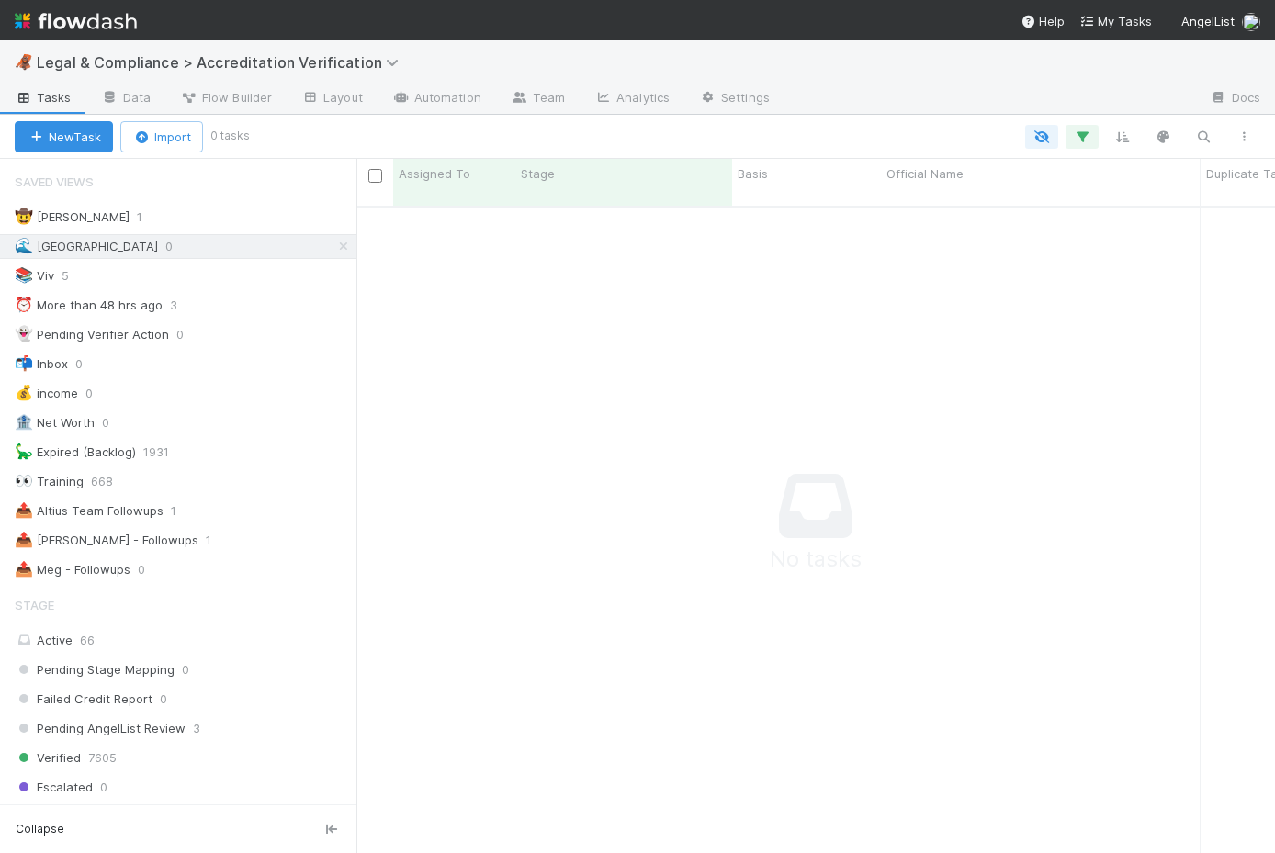
scroll to position [661, 918]
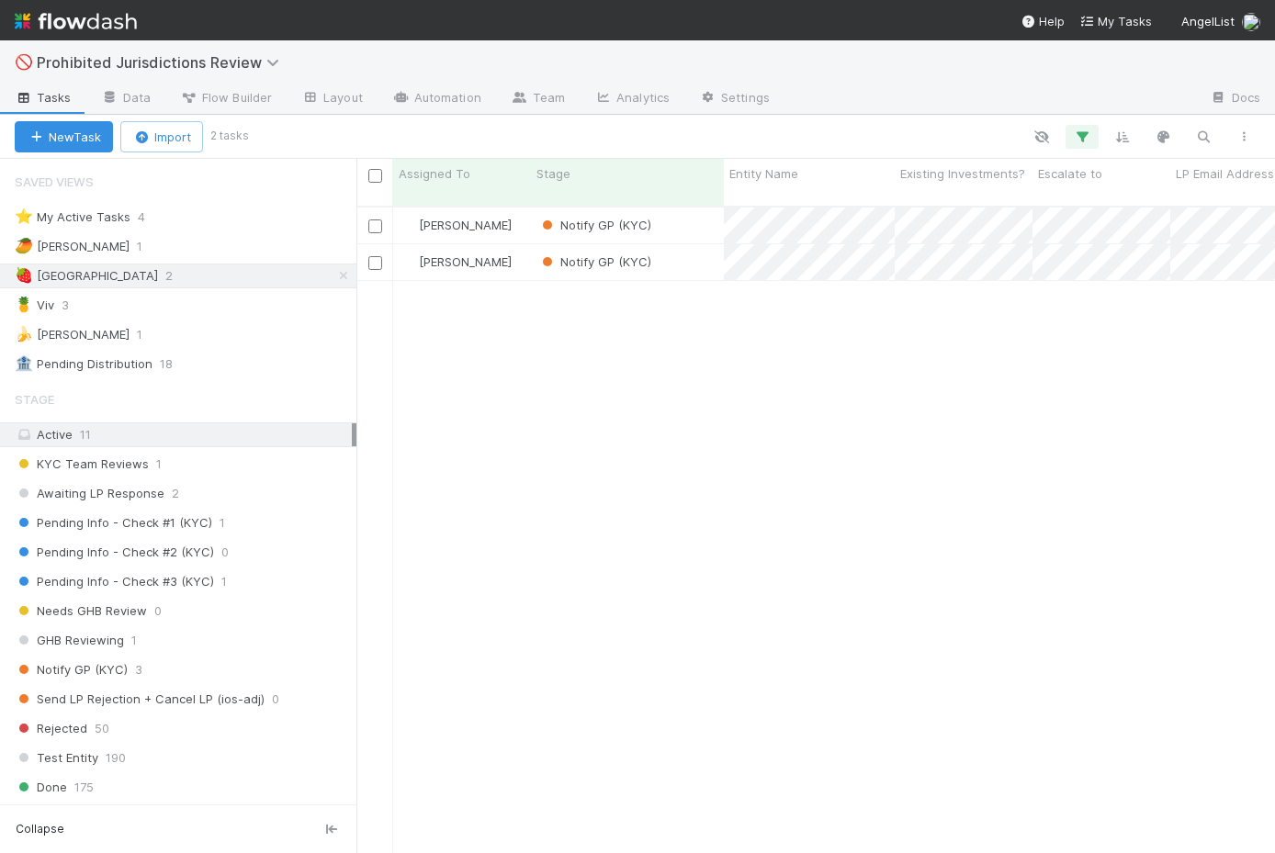
scroll to position [661, 918]
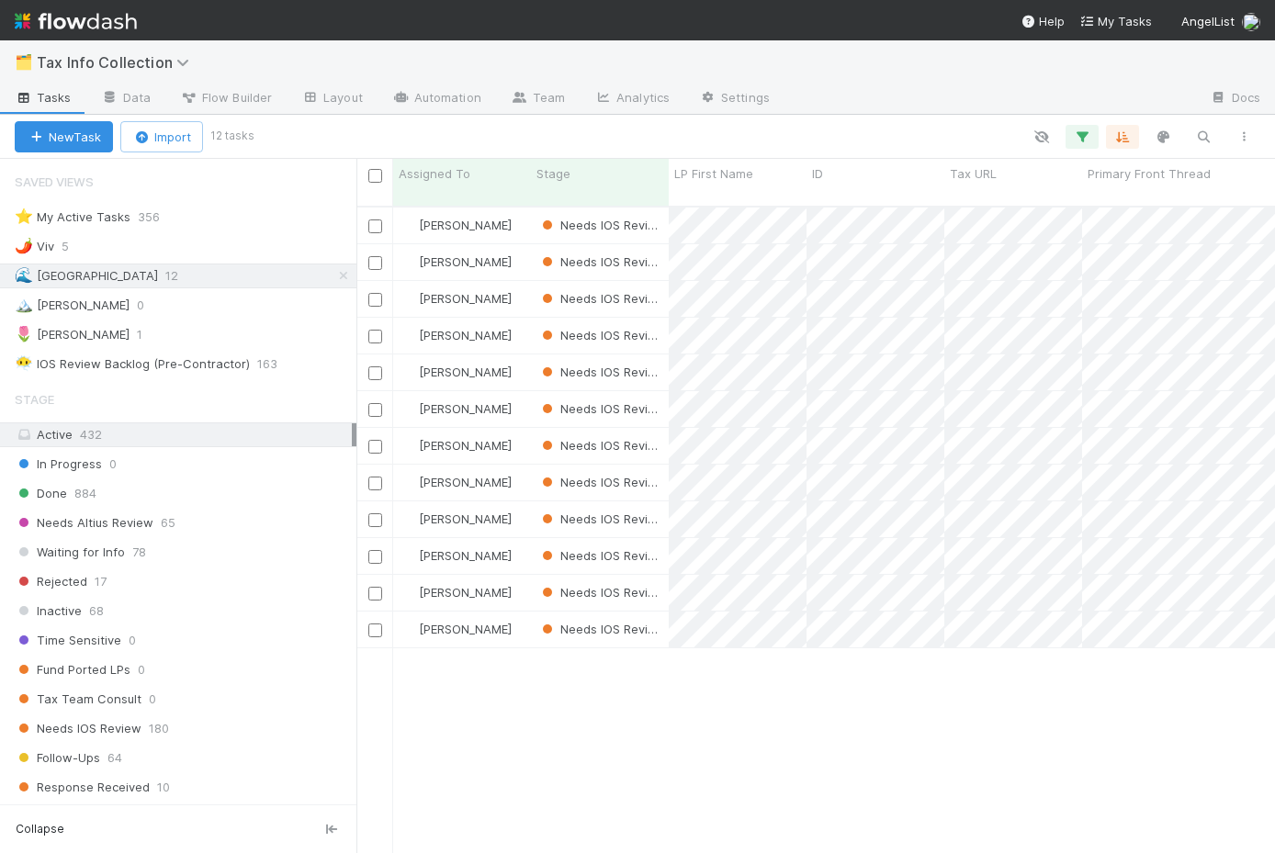
scroll to position [661, 918]
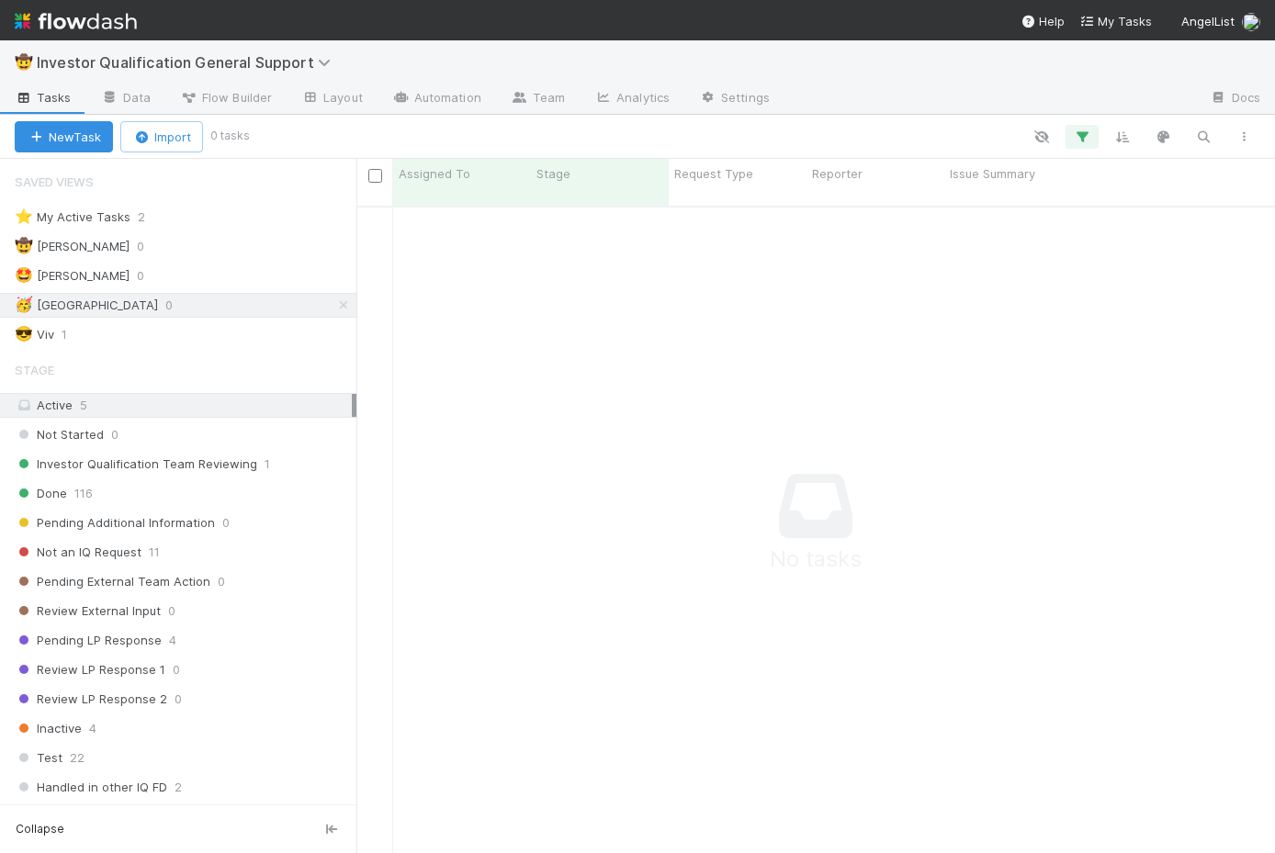
scroll to position [661, 918]
